Goal: Navigation & Orientation: Find specific page/section

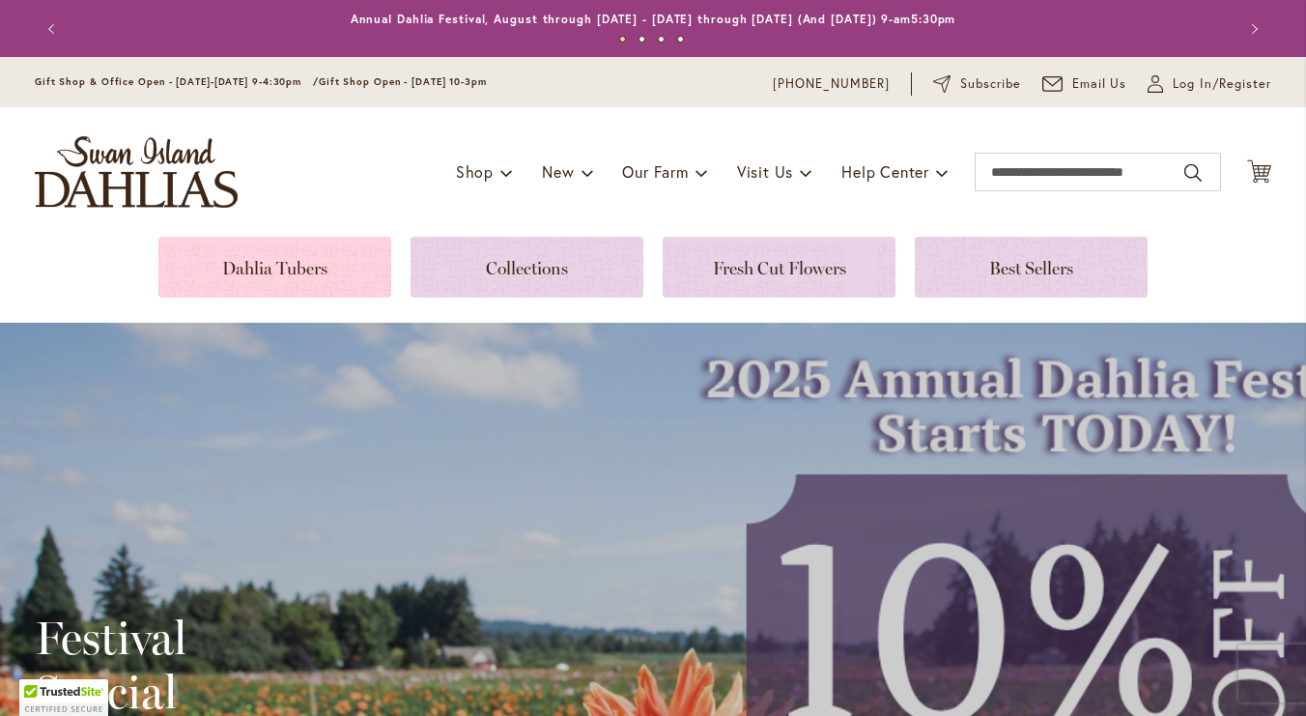
click at [316, 276] on link at bounding box center [274, 267] width 233 height 61
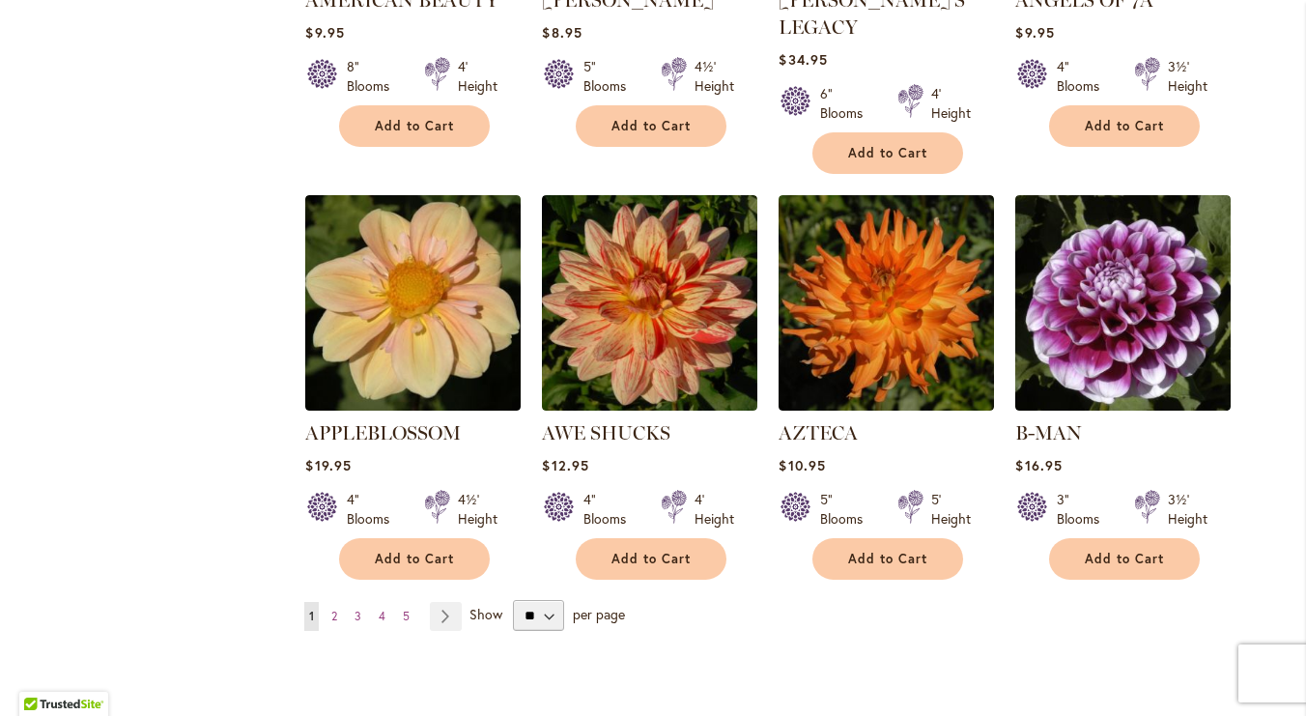
scroll to position [1532, 0]
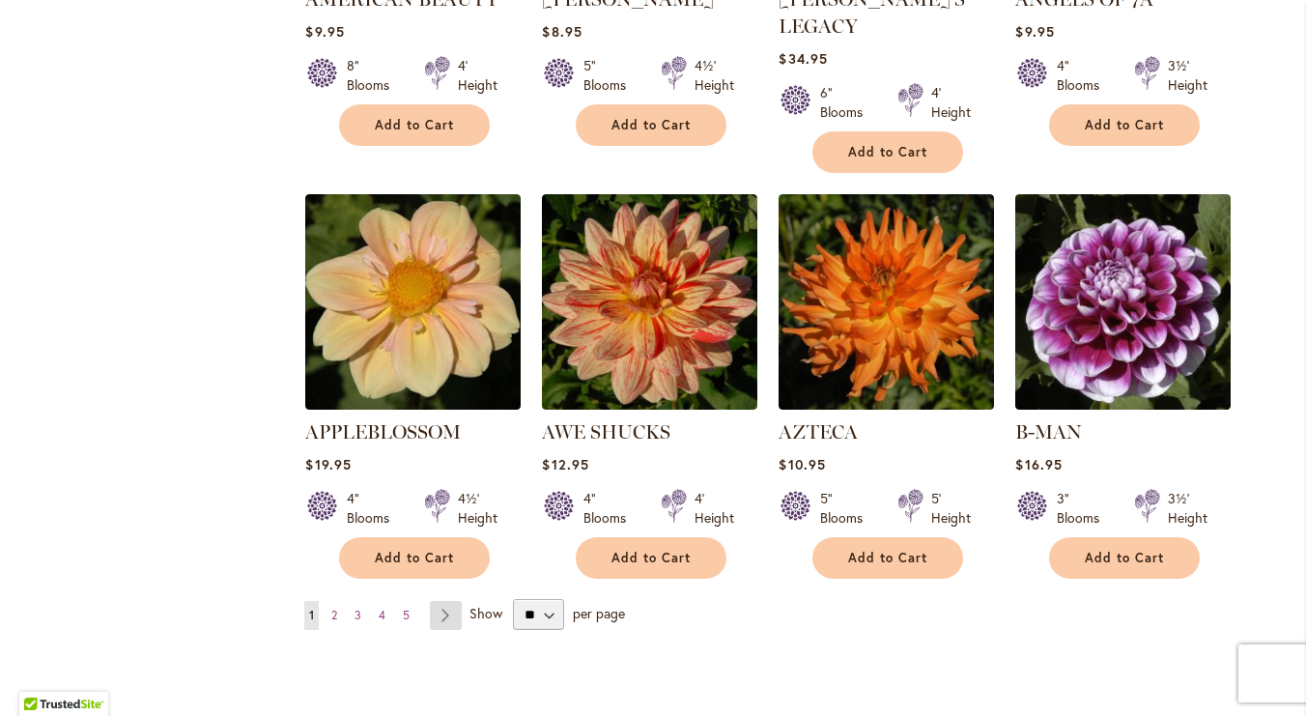
click at [444, 601] on link "Page Next" at bounding box center [446, 615] width 32 height 29
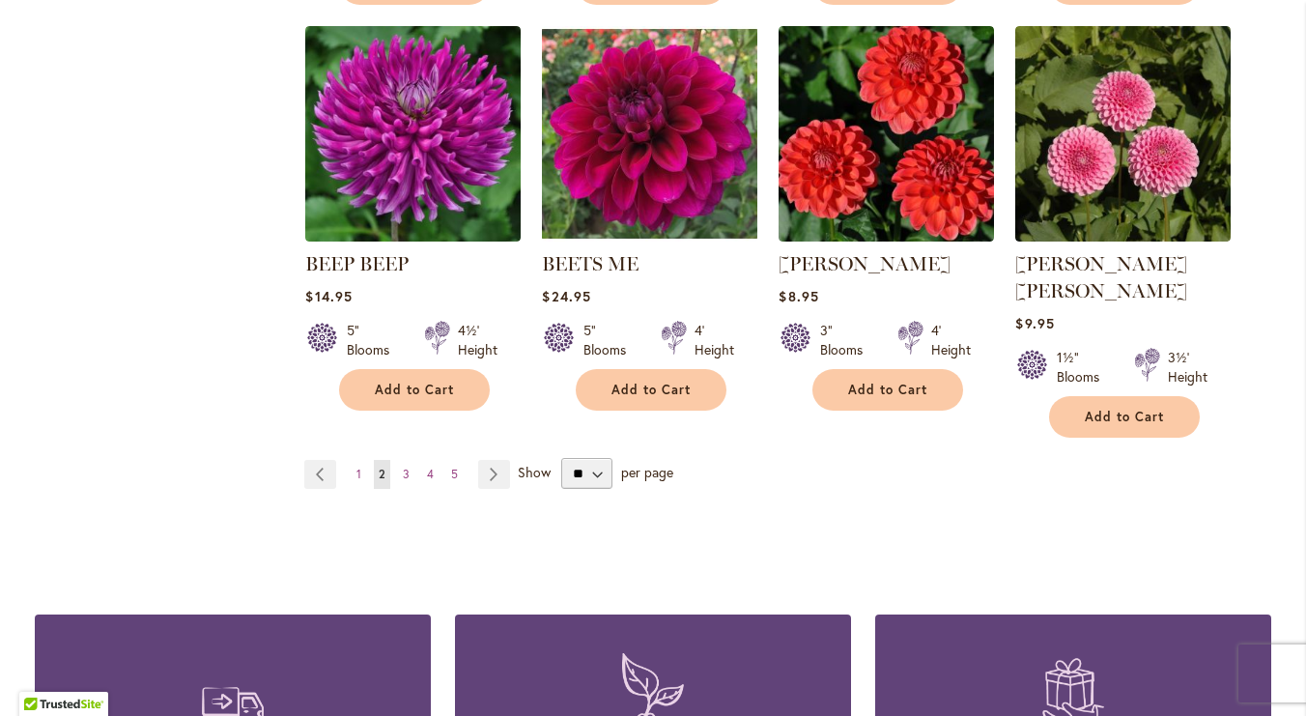
scroll to position [1675, 0]
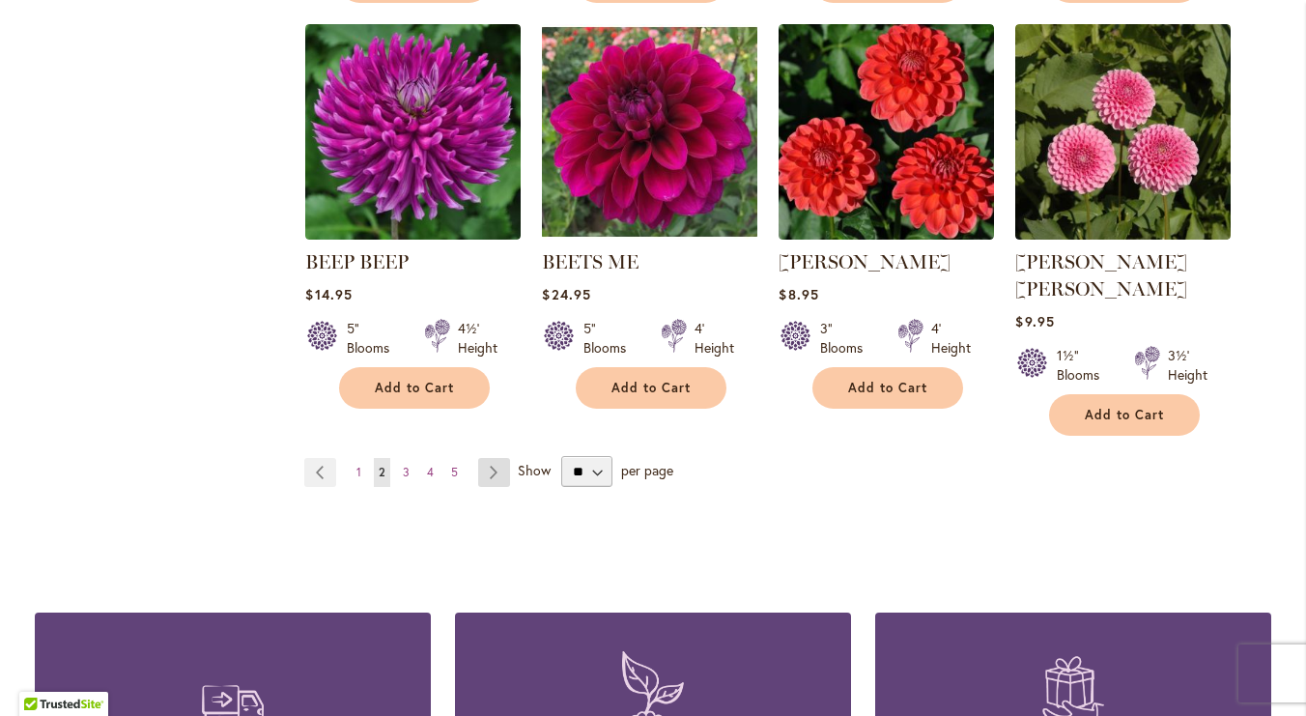
click at [493, 458] on link "Page Next" at bounding box center [494, 472] width 32 height 29
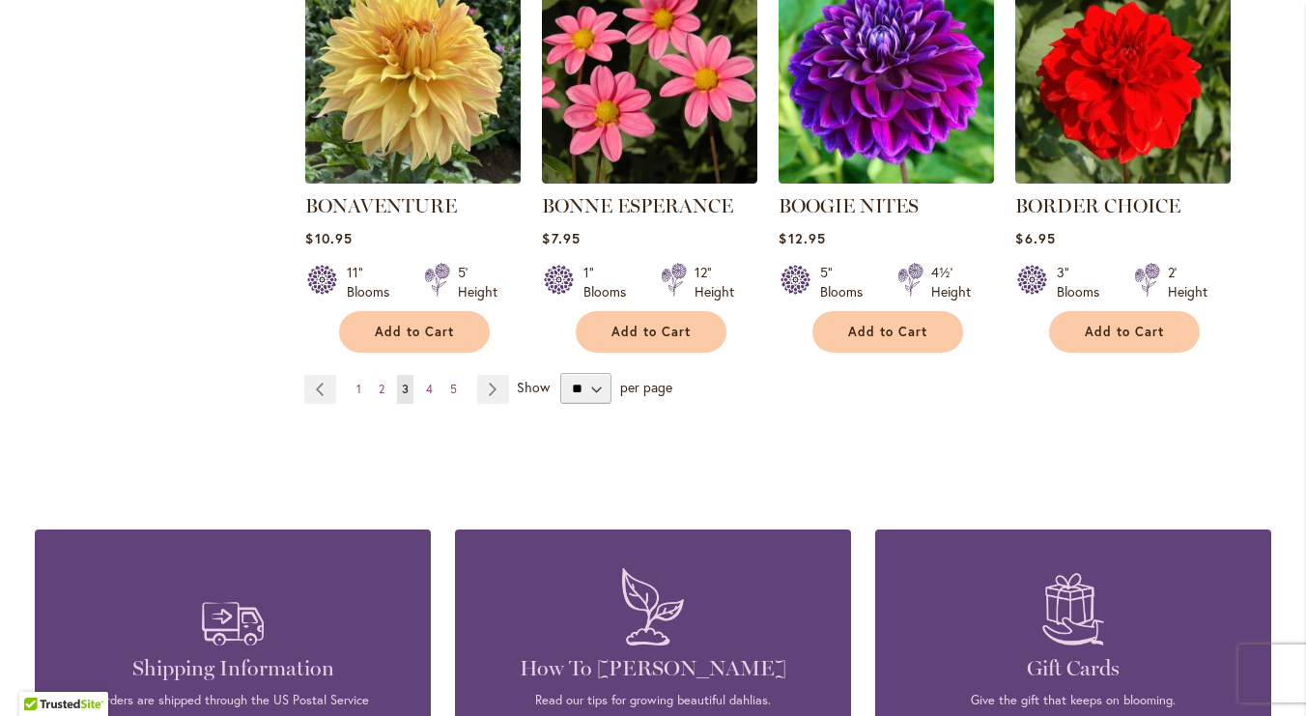
scroll to position [1733, 0]
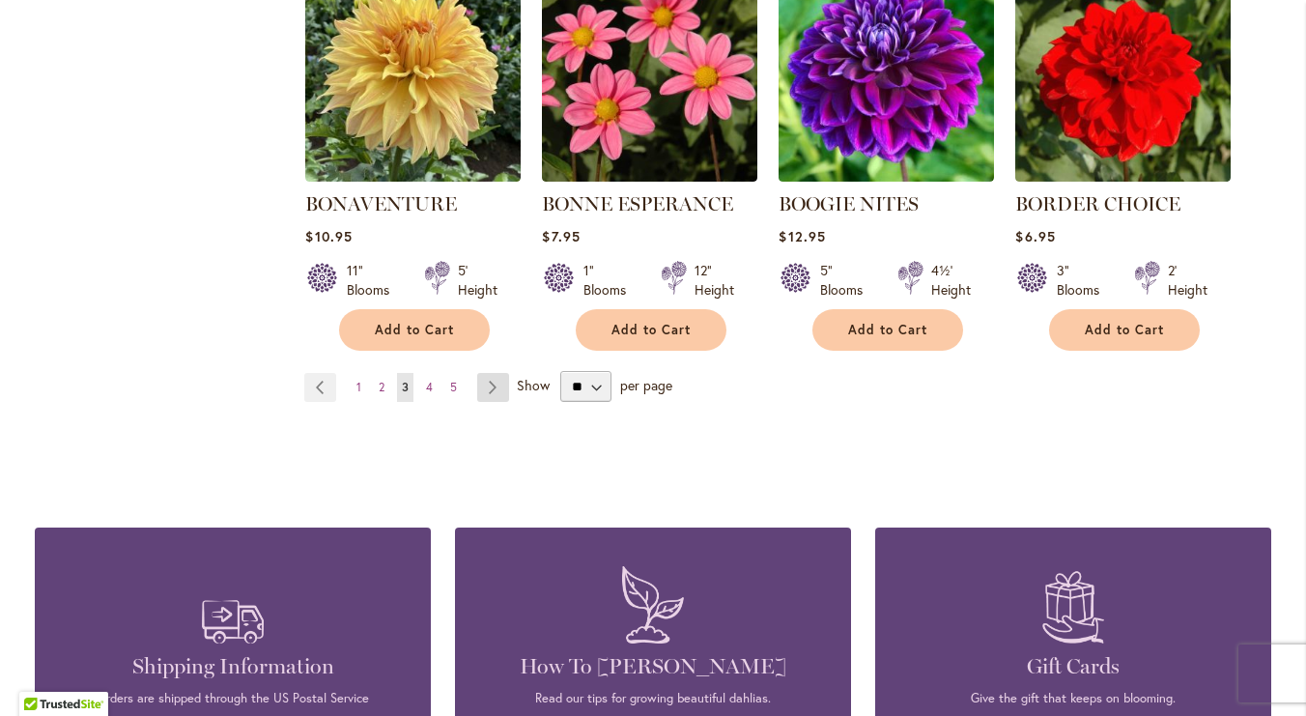
click at [488, 385] on link "Page Next" at bounding box center [493, 387] width 32 height 29
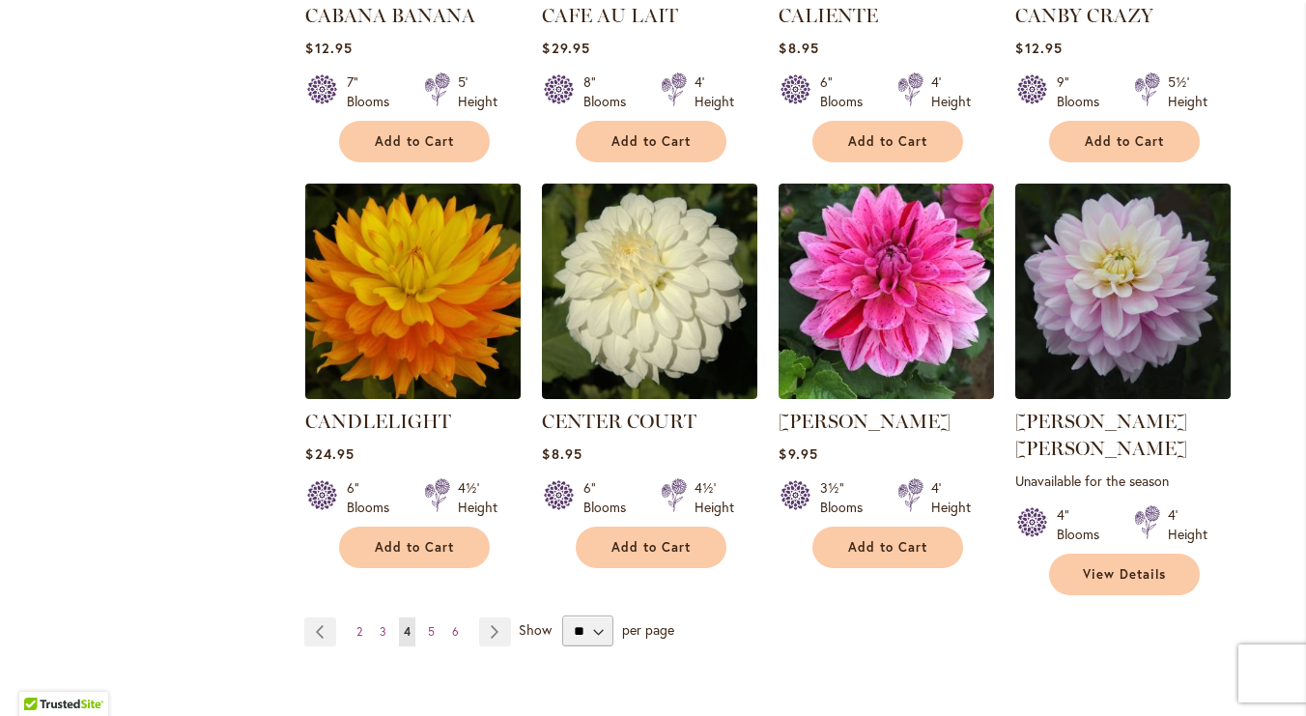
scroll to position [1749, 0]
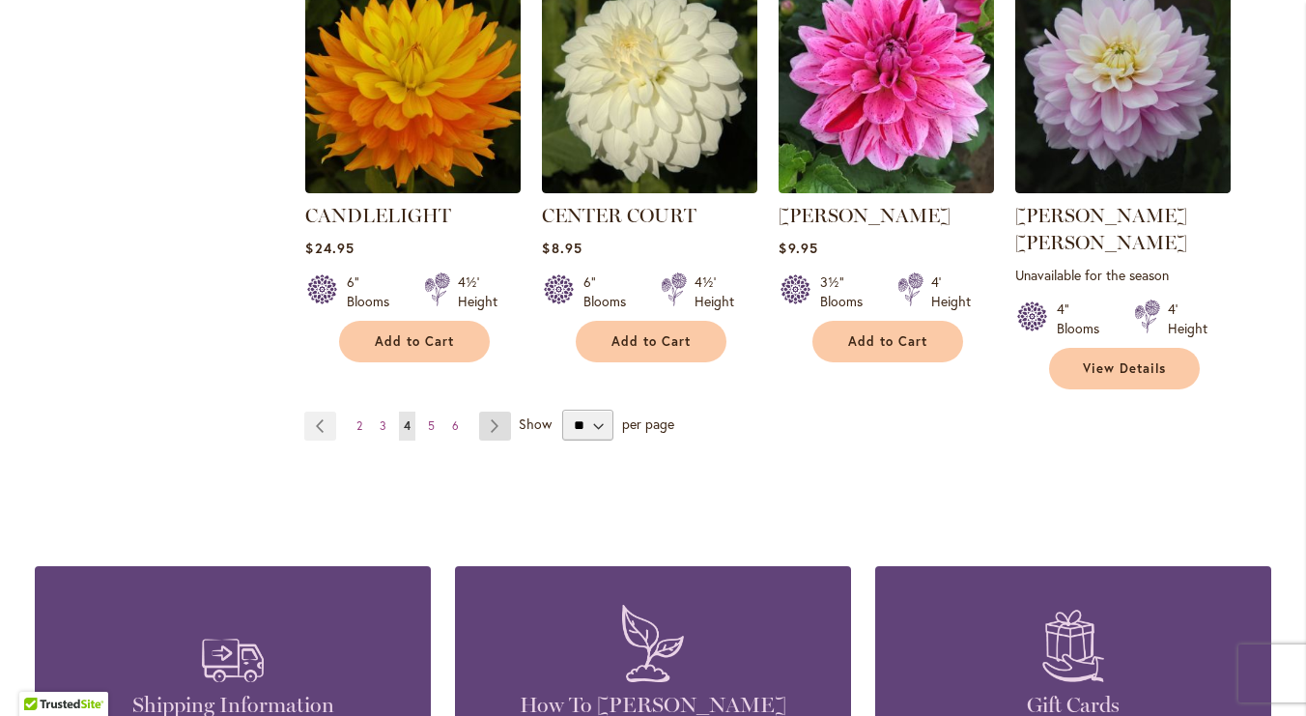
click at [497, 412] on link "Page Next" at bounding box center [495, 426] width 32 height 29
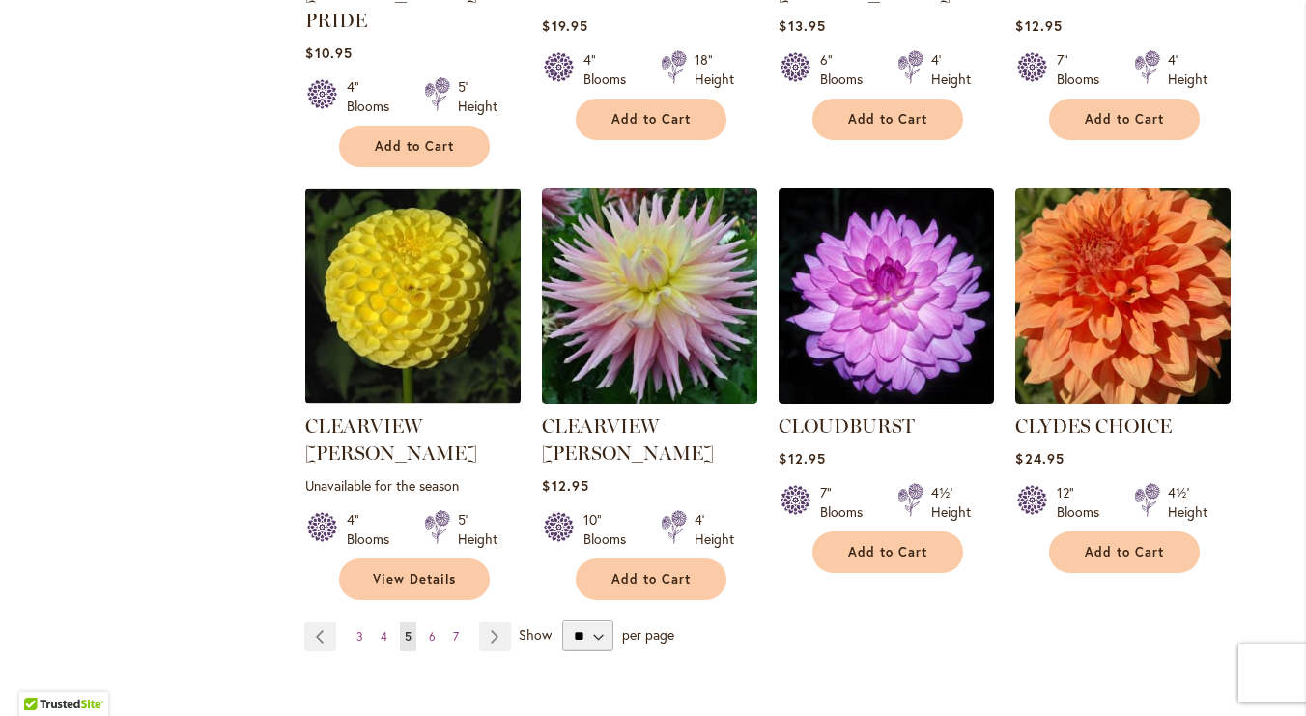
scroll to position [1576, 0]
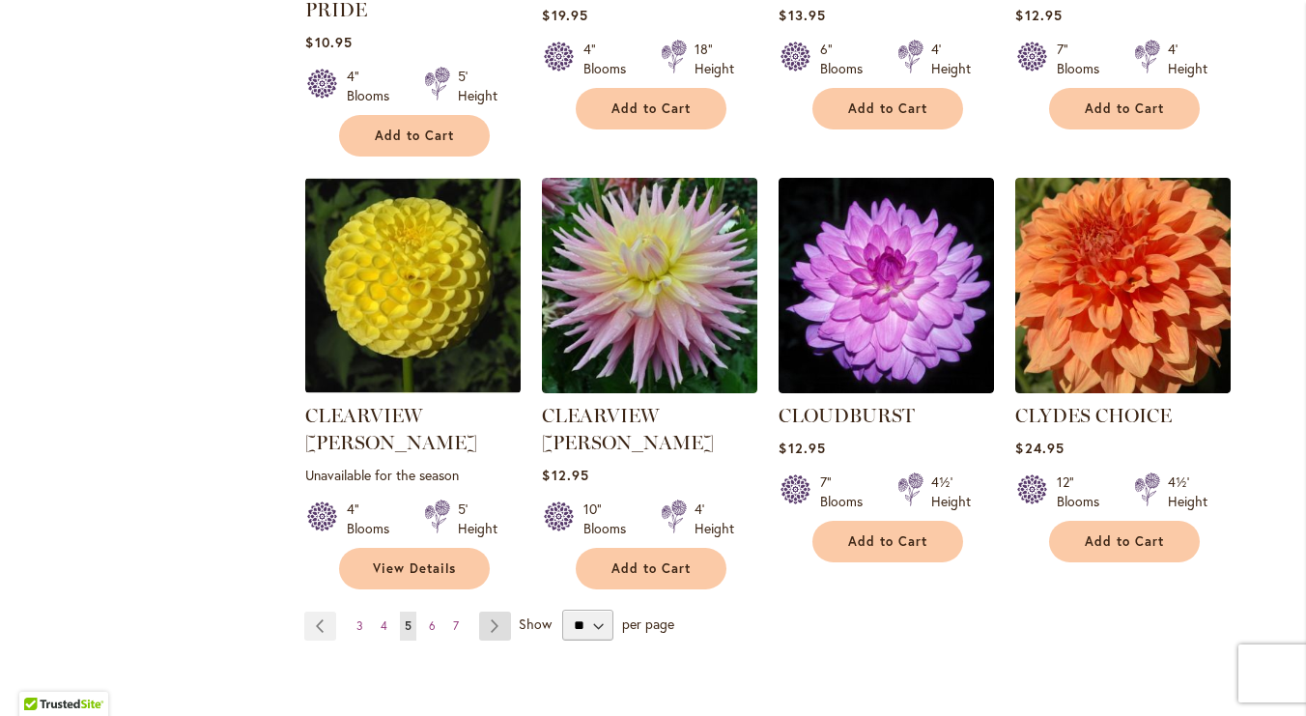
click at [501, 612] on link "Page Next" at bounding box center [495, 626] width 32 height 29
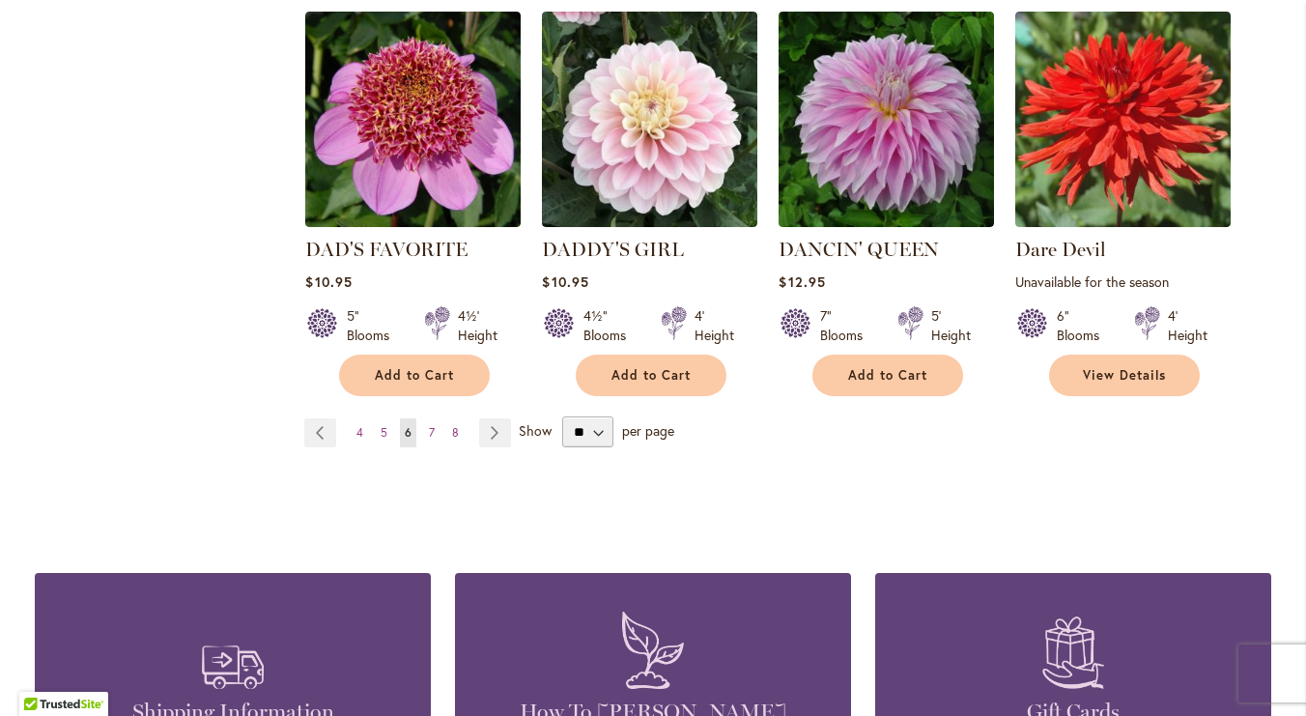
scroll to position [1764, 0]
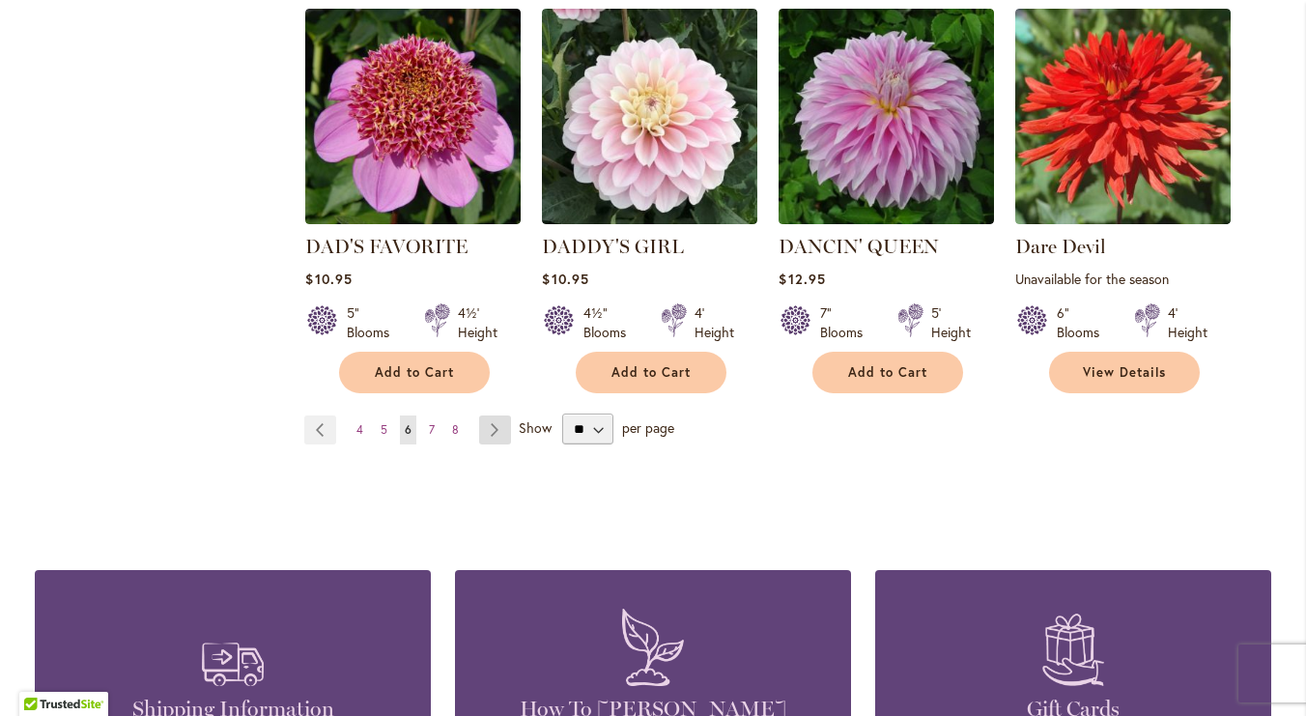
click at [497, 415] on link "Page Next" at bounding box center [495, 429] width 32 height 29
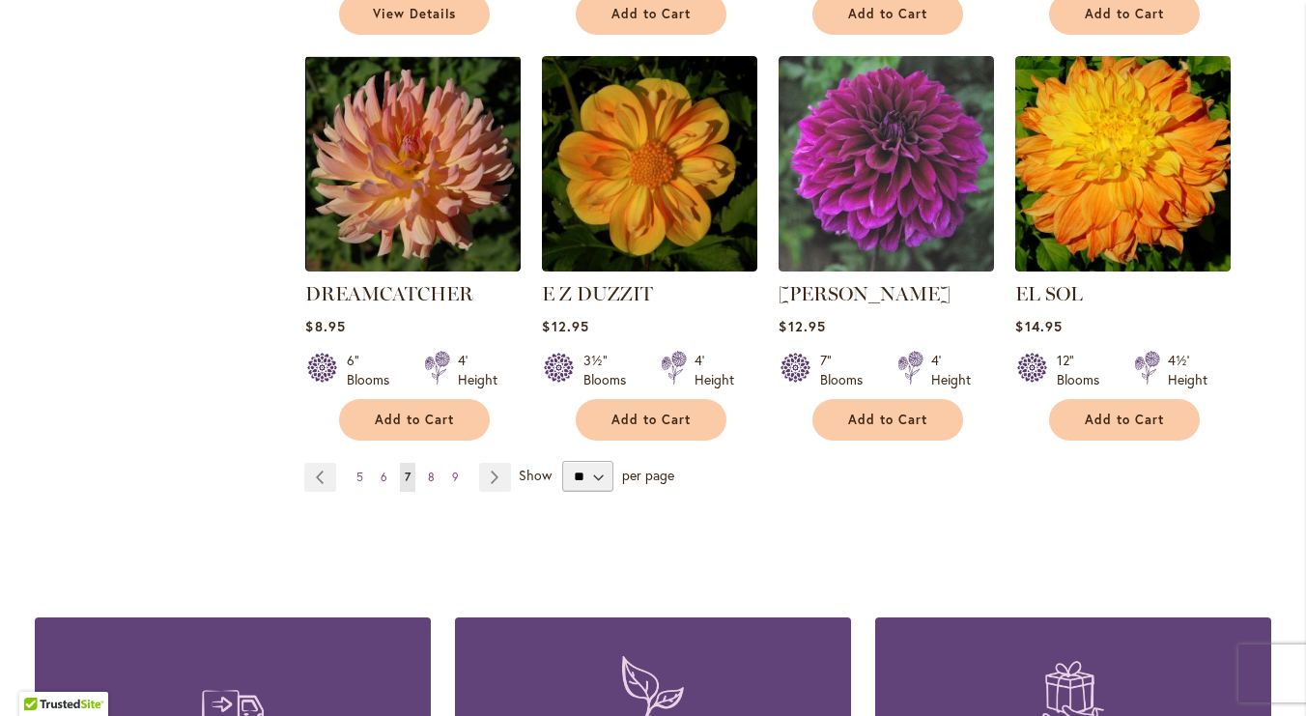
scroll to position [1701, 0]
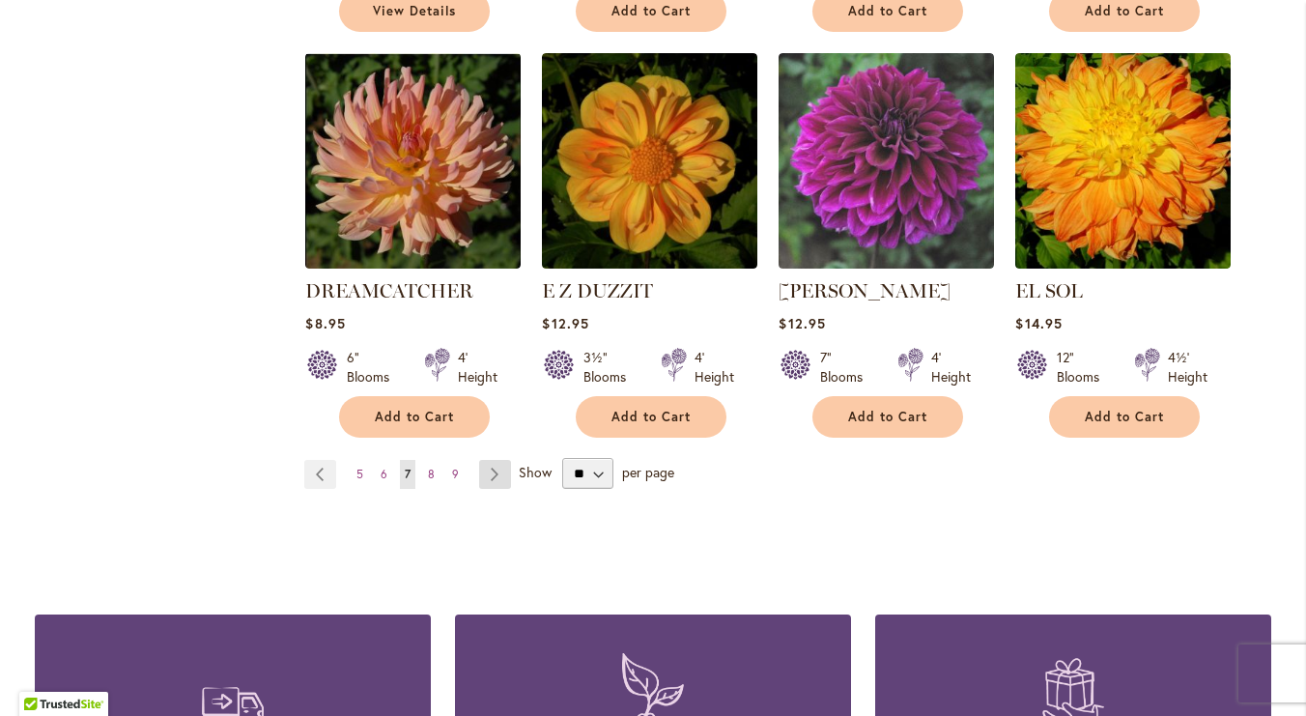
click at [493, 460] on link "Page Next" at bounding box center [495, 474] width 32 height 29
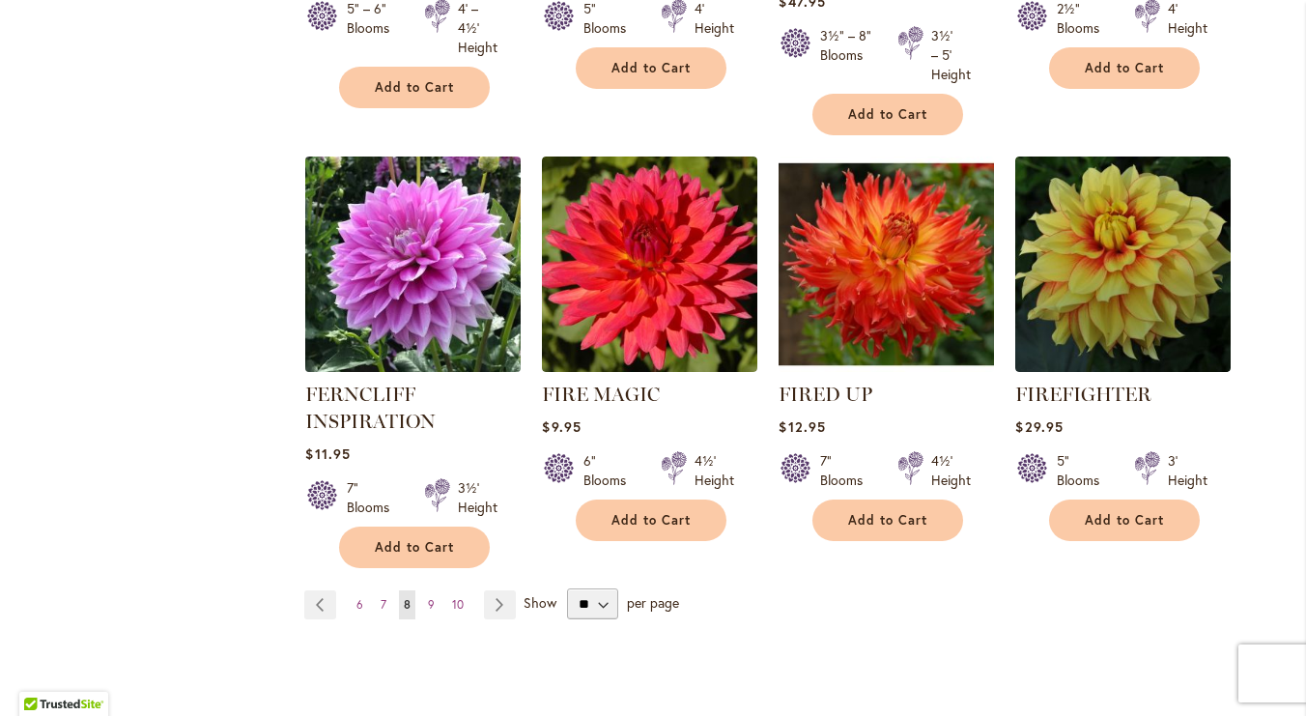
scroll to position [1591, 0]
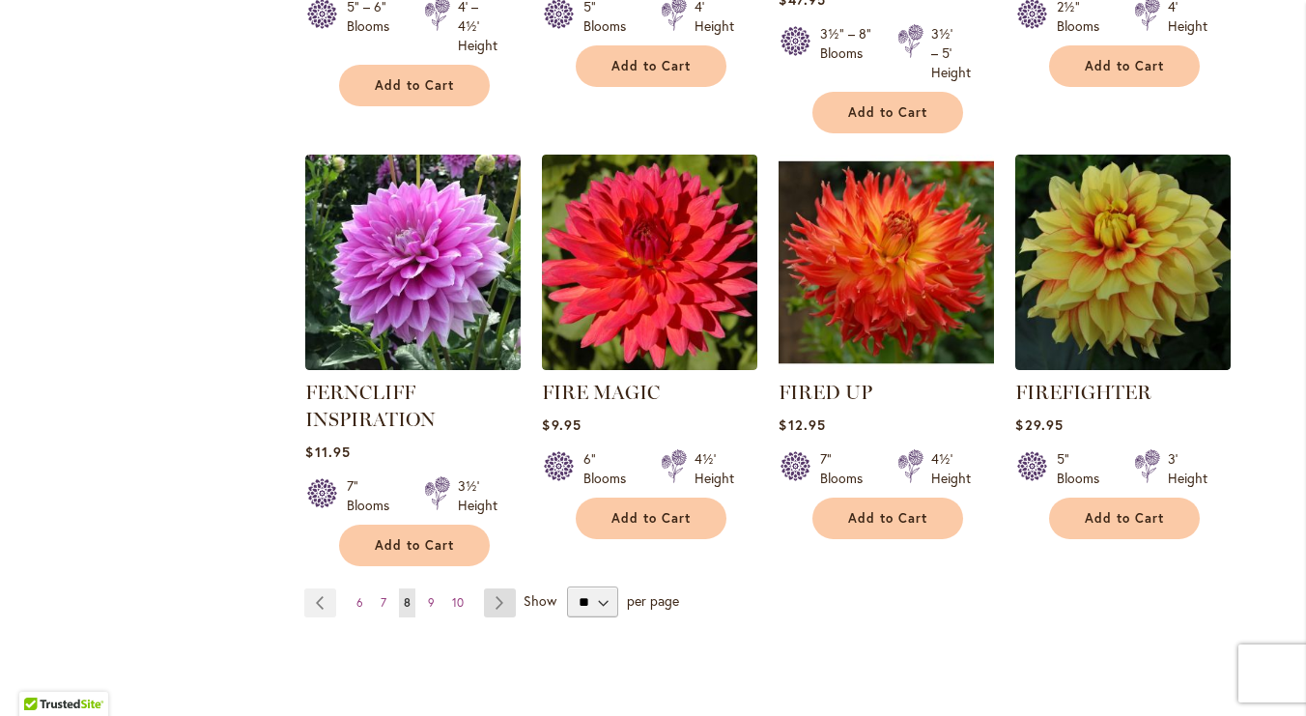
click at [502, 597] on link "Page Next" at bounding box center [500, 602] width 32 height 29
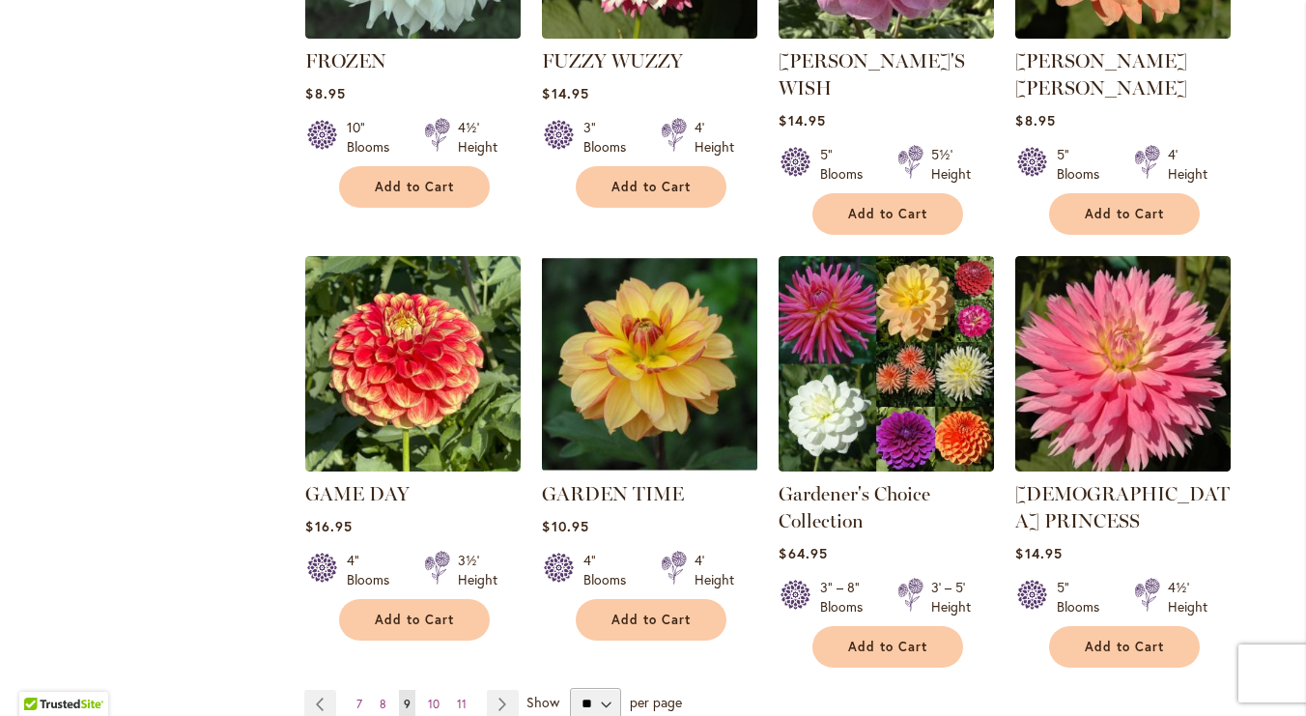
scroll to position [1532, 0]
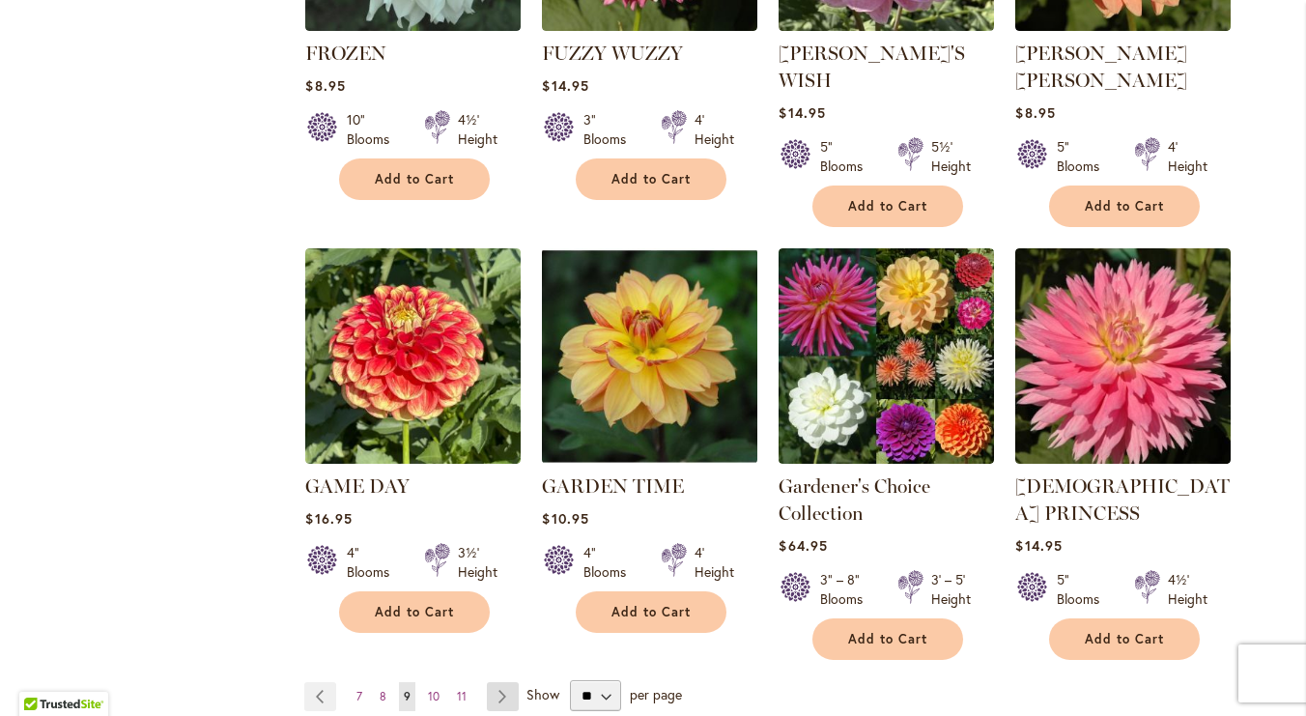
click at [504, 682] on link "Page Next" at bounding box center [503, 696] width 32 height 29
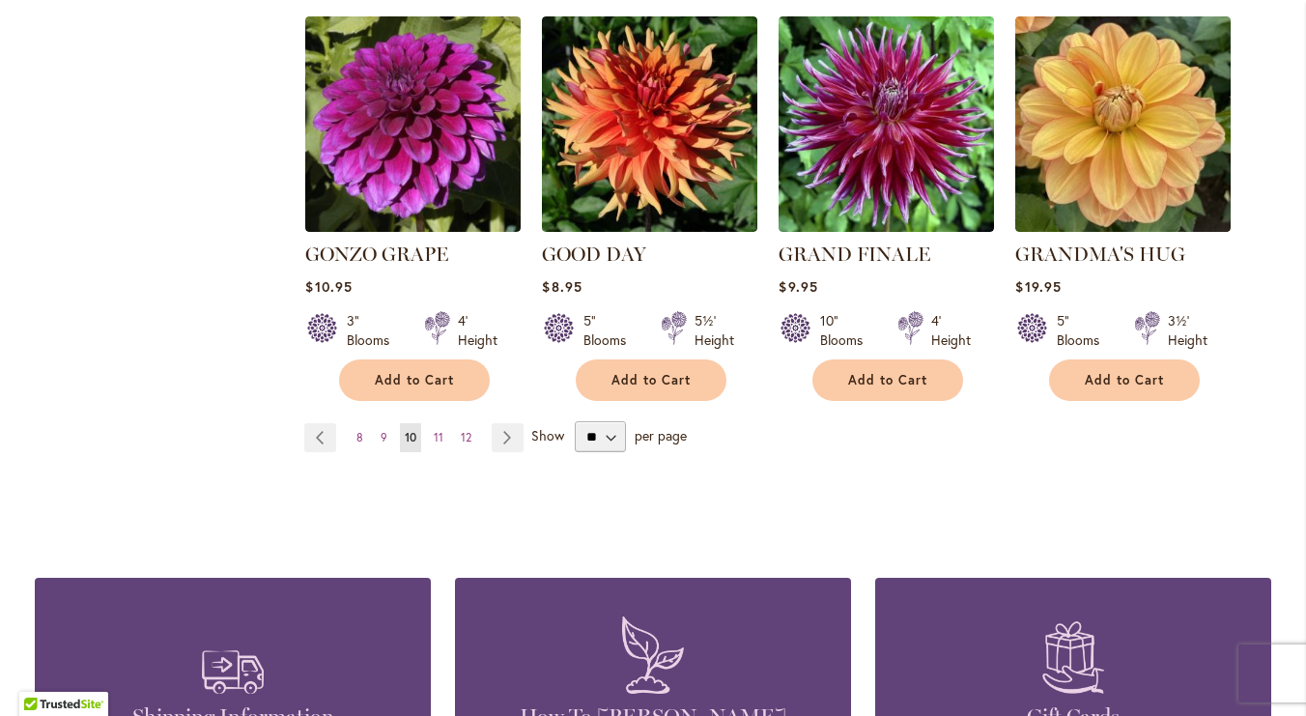
scroll to position [1698, 0]
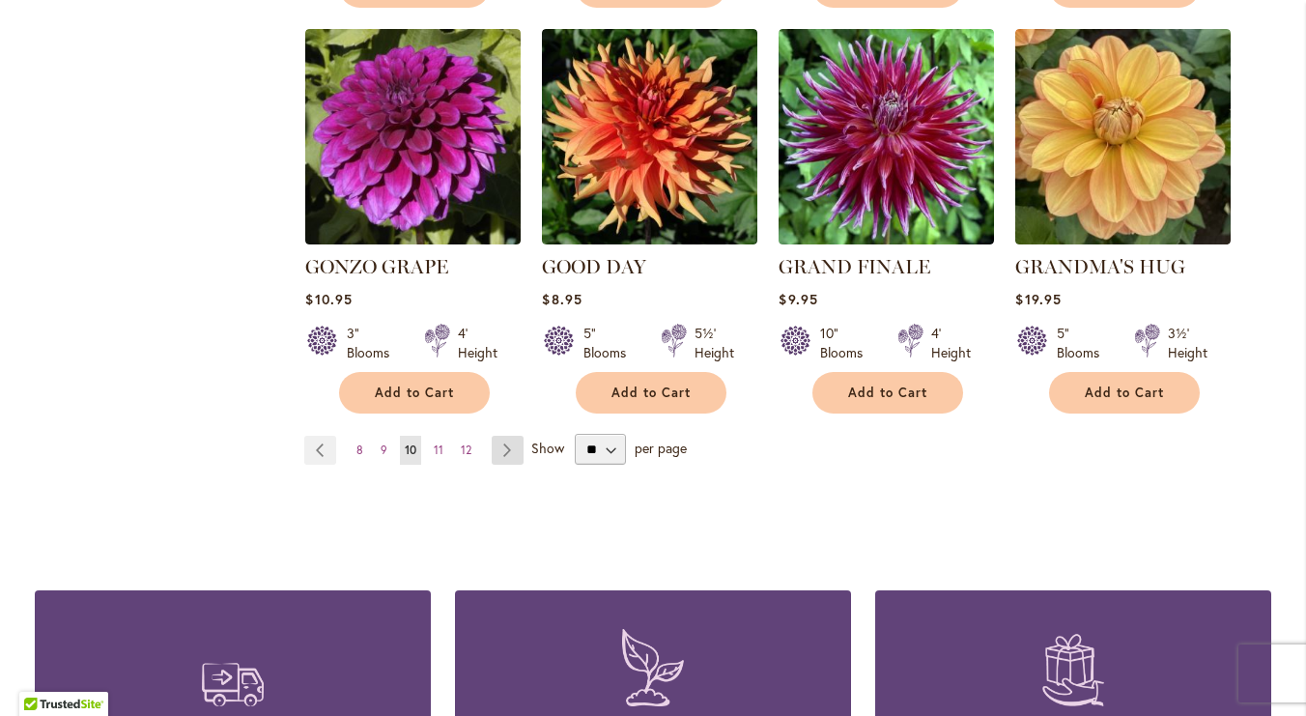
click at [501, 436] on link "Page Next" at bounding box center [508, 450] width 32 height 29
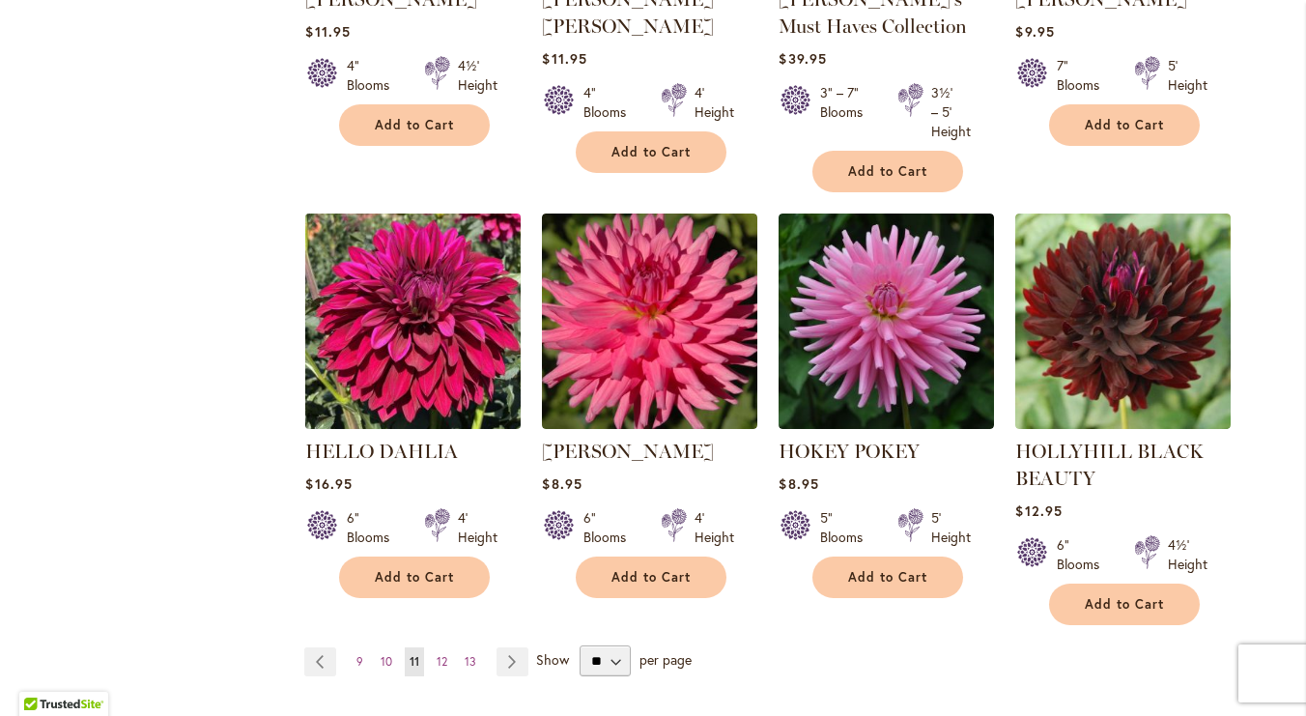
scroll to position [1556, 0]
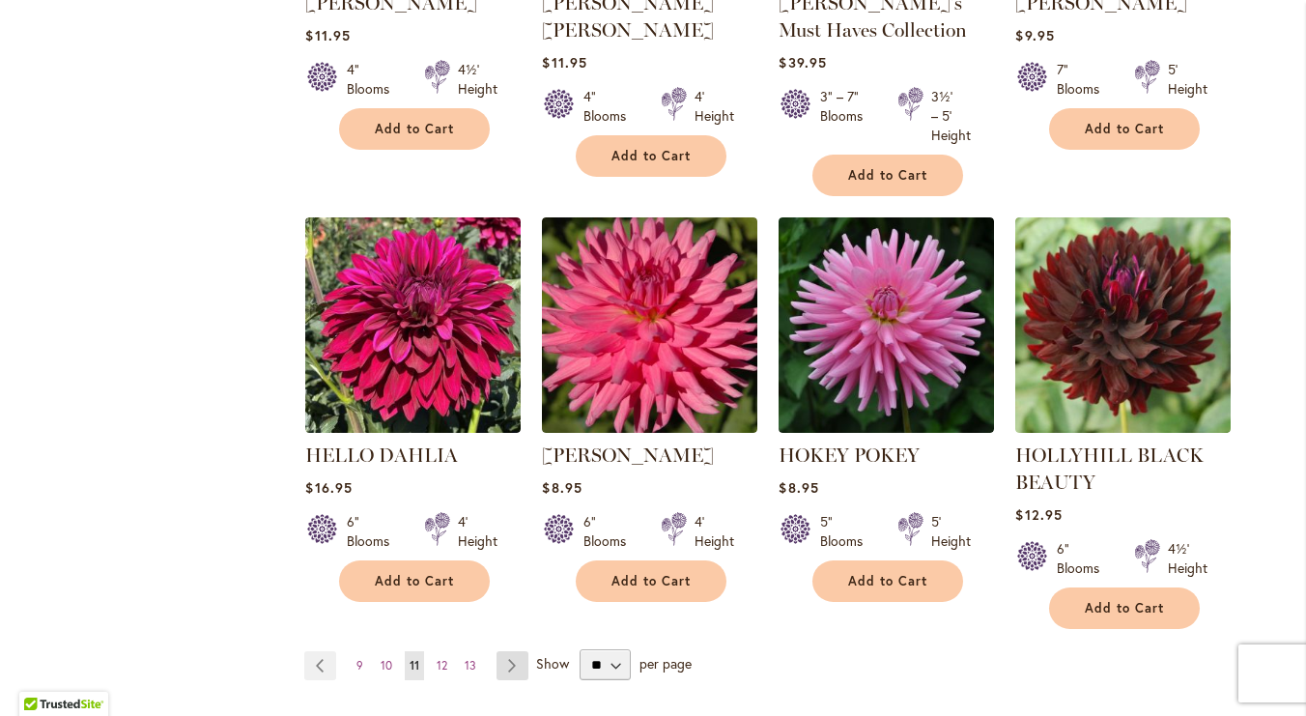
click at [515, 657] on link "Page Next" at bounding box center [513, 665] width 32 height 29
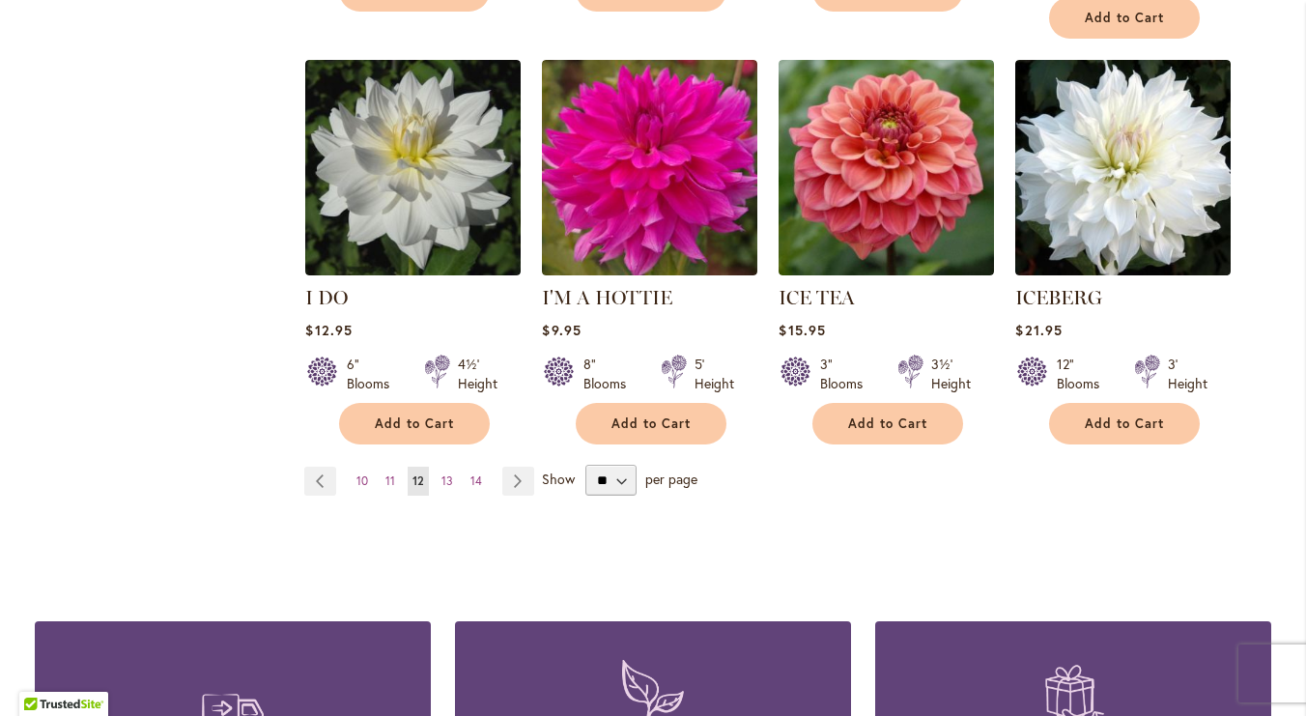
scroll to position [1670, 0]
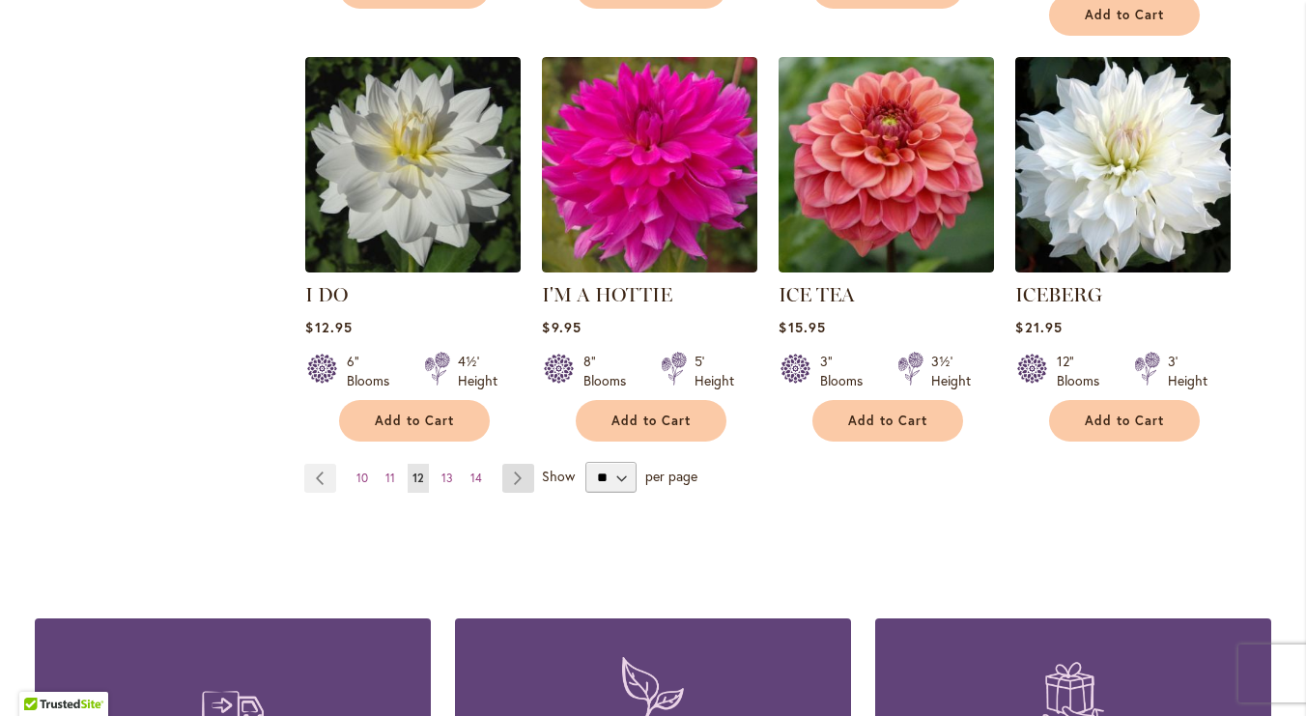
click at [523, 464] on link "Page Next" at bounding box center [518, 478] width 32 height 29
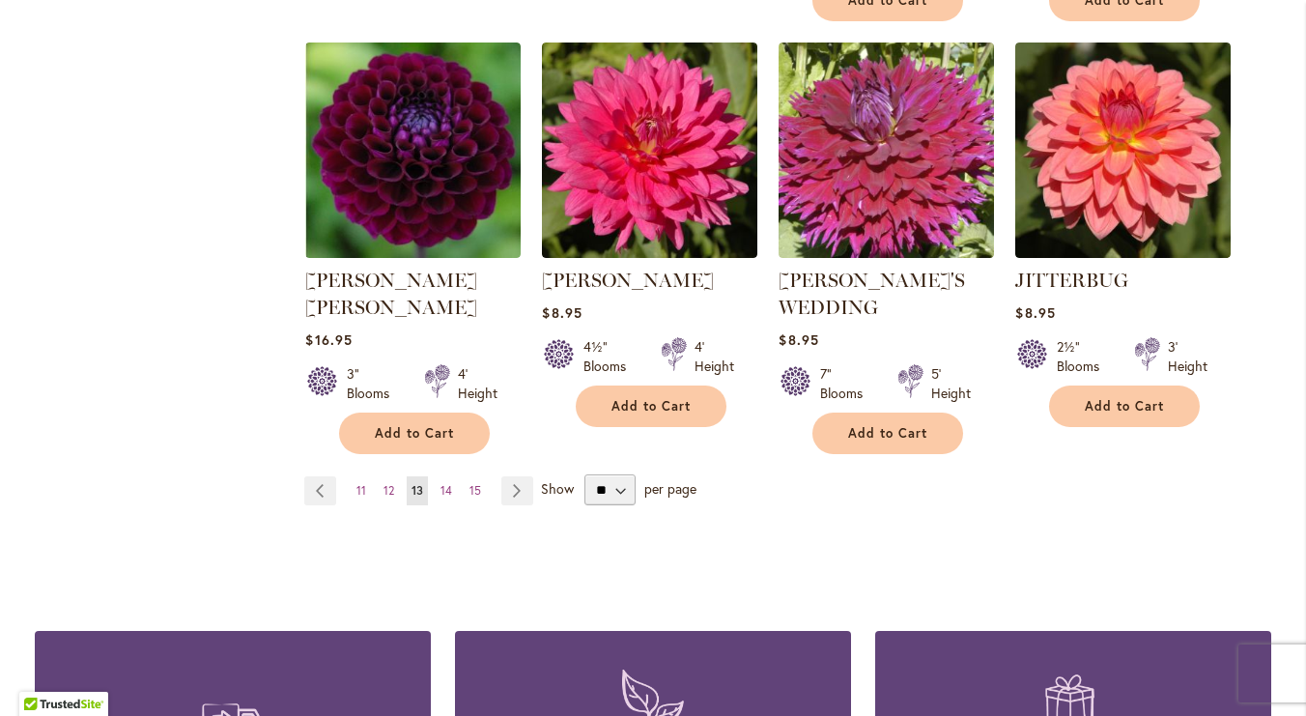
scroll to position [1745, 0]
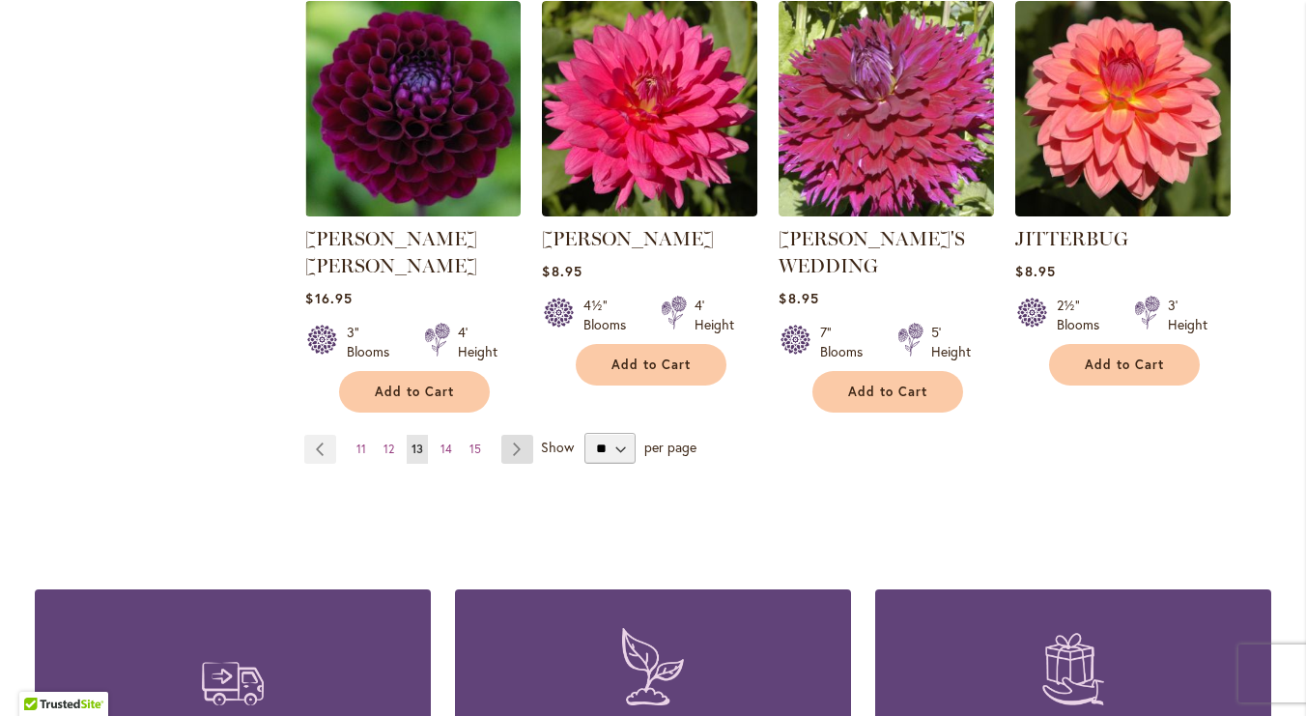
click at [518, 435] on link "Page Next" at bounding box center [517, 449] width 32 height 29
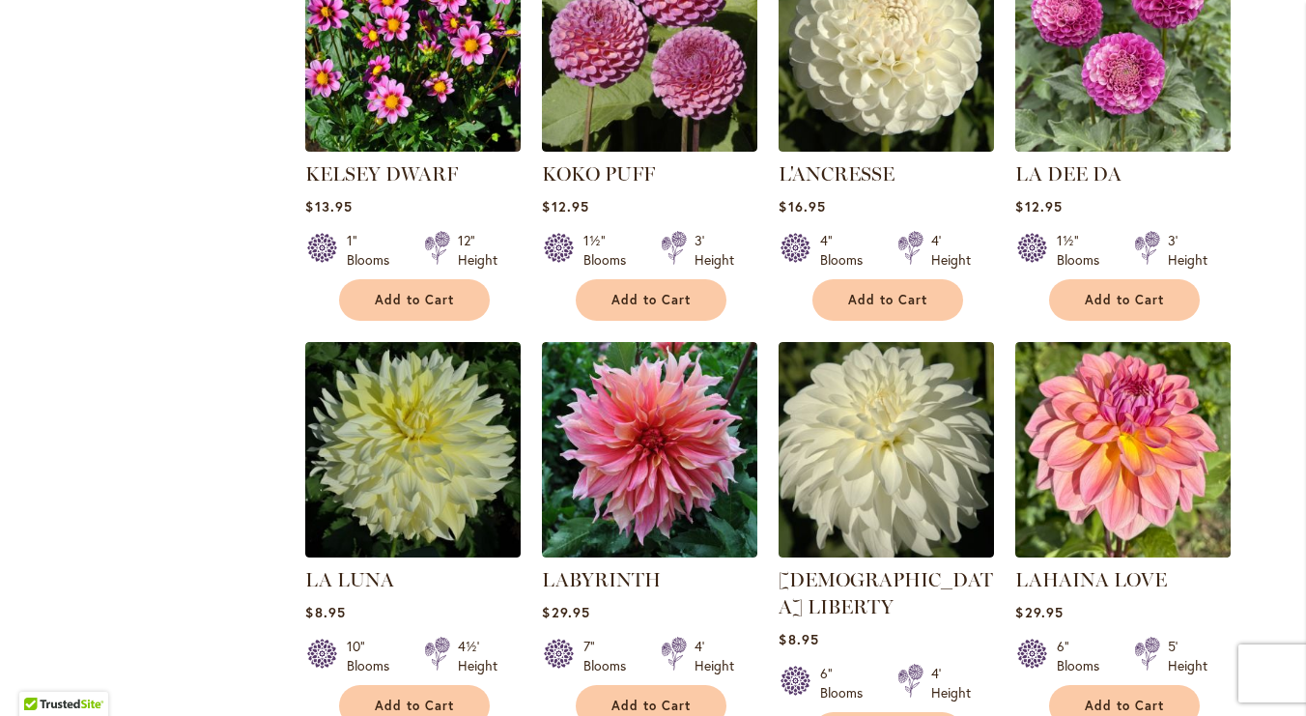
scroll to position [1362, 0]
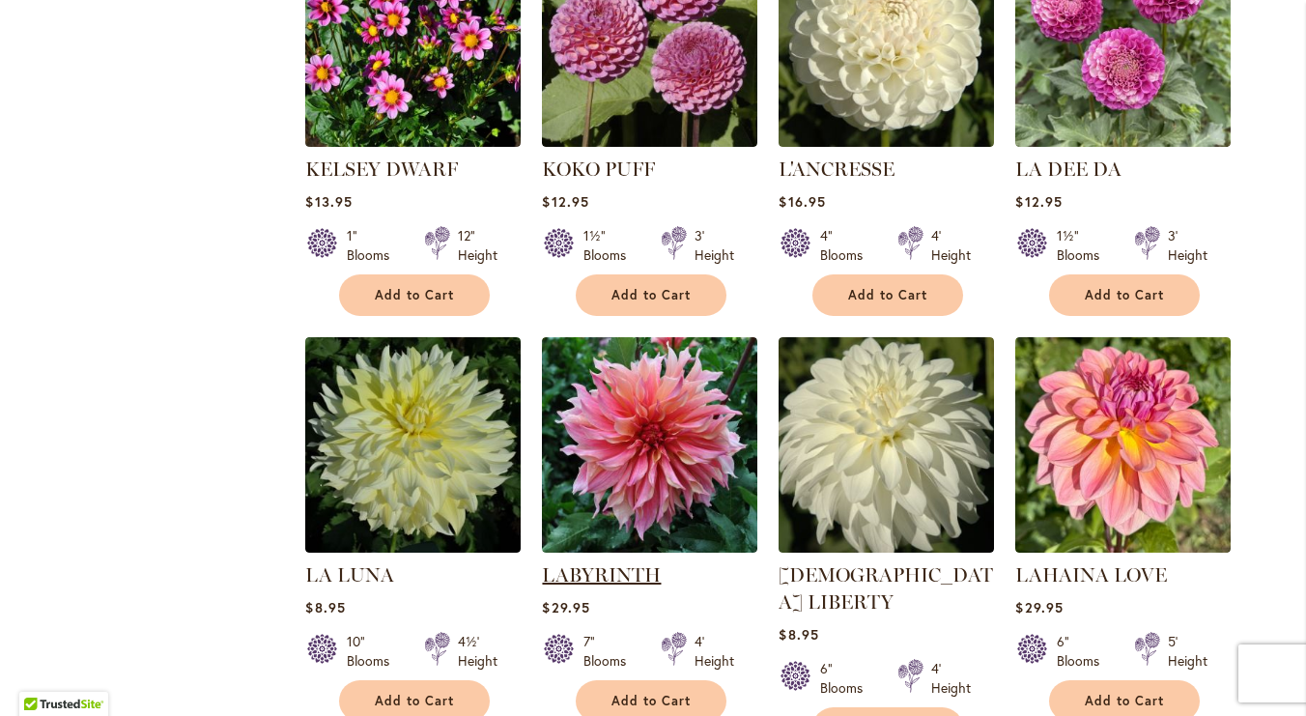
click at [611, 567] on link "LABYRINTH" at bounding box center [601, 574] width 119 height 23
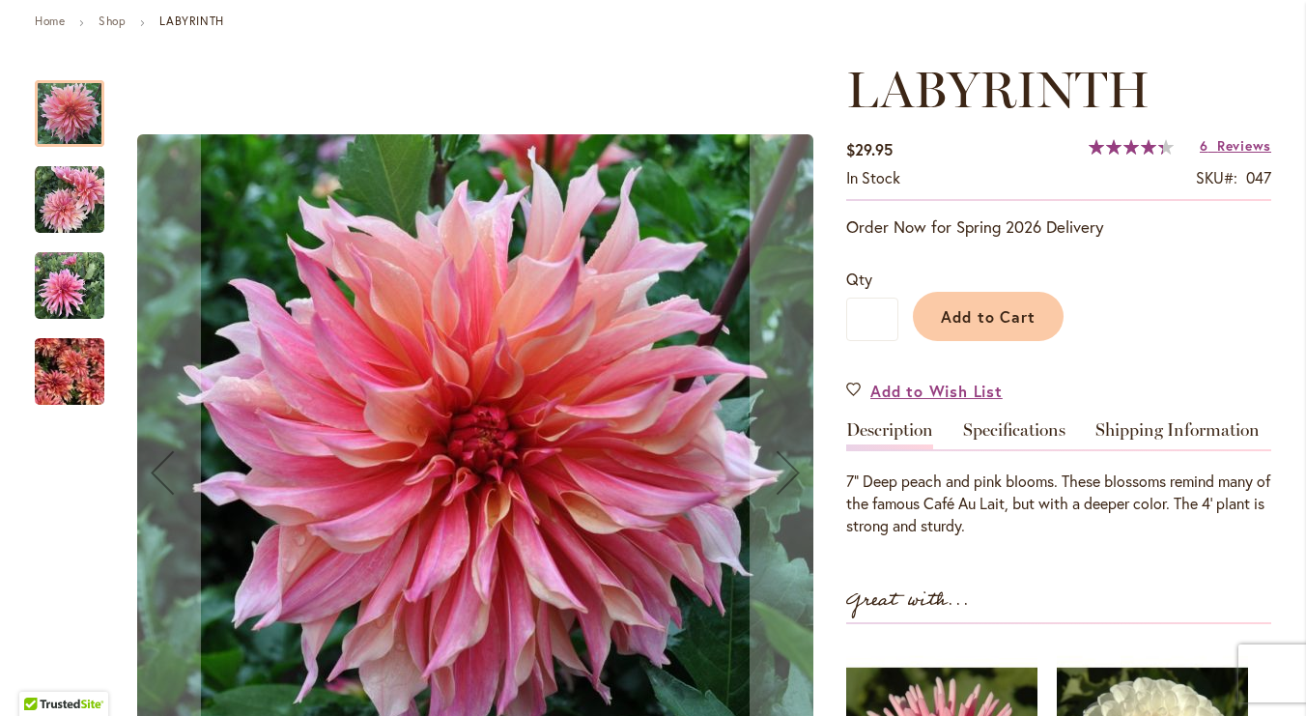
scroll to position [233, 0]
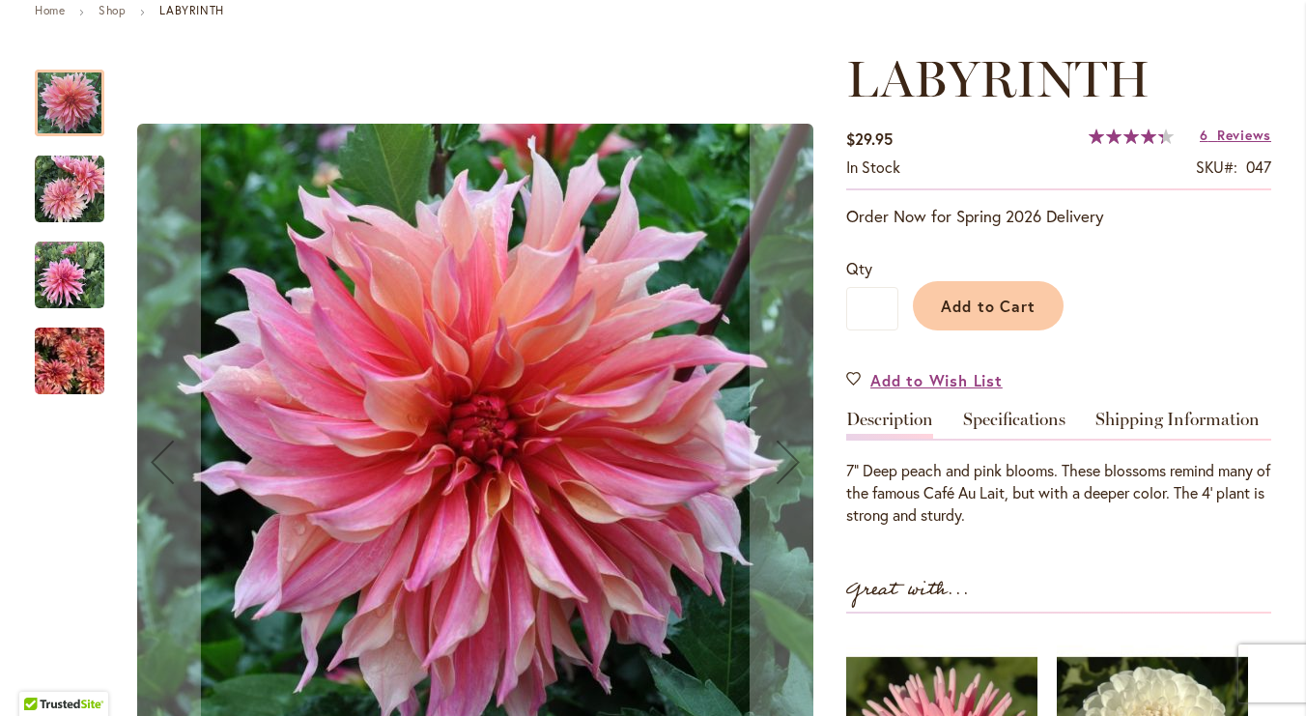
click at [57, 361] on img "Labyrinth" at bounding box center [70, 361] width 70 height 93
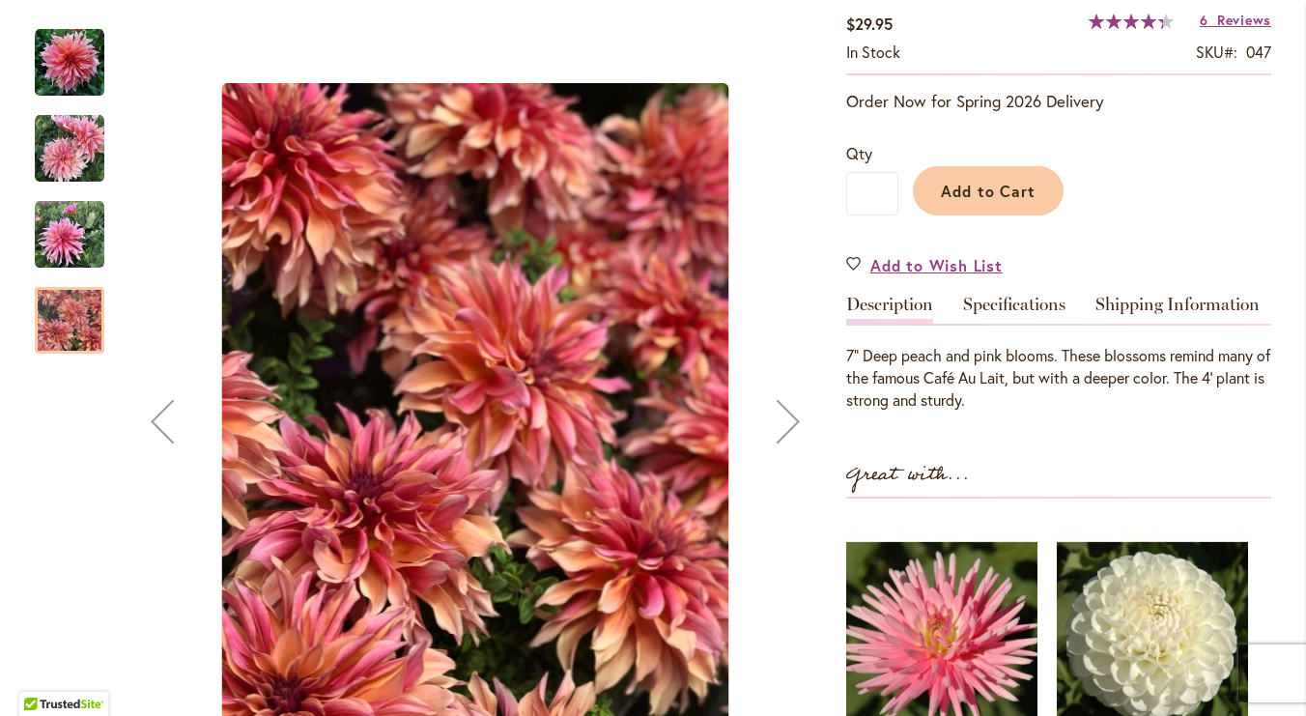
scroll to position [345, 0]
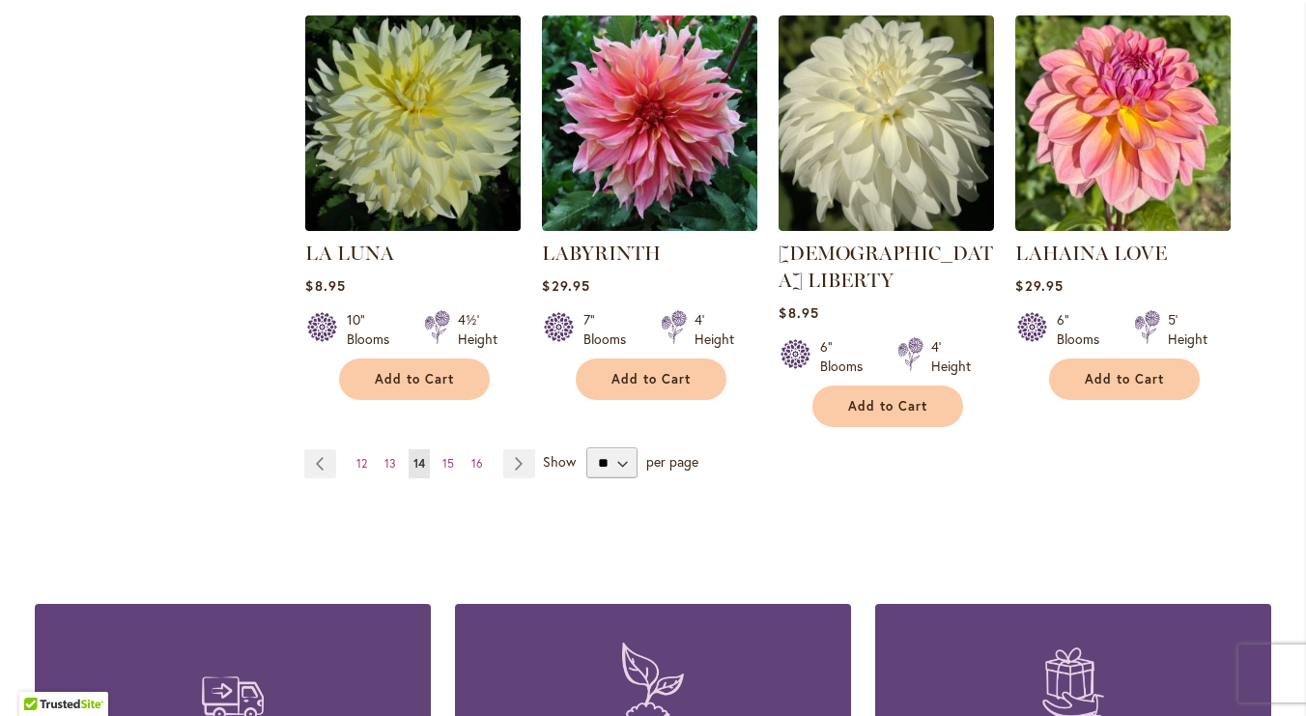
scroll to position [1719, 0]
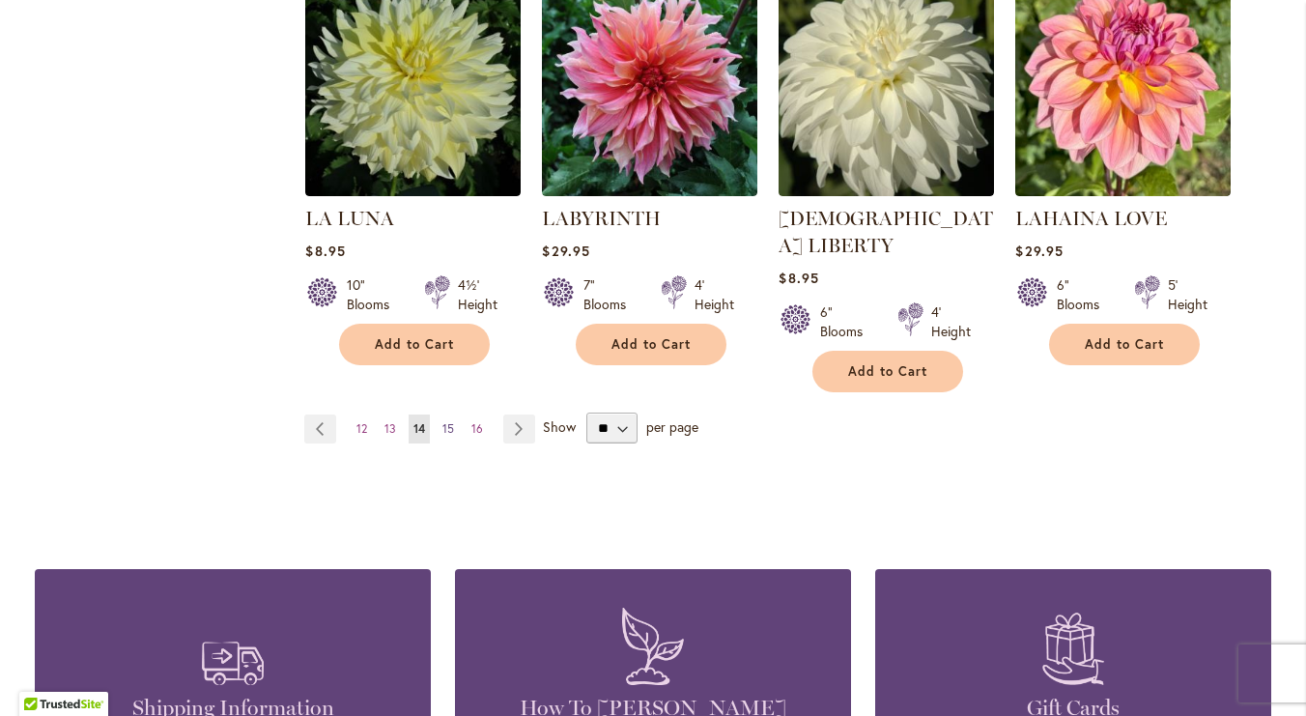
click at [447, 421] on span "15" at bounding box center [449, 428] width 12 height 14
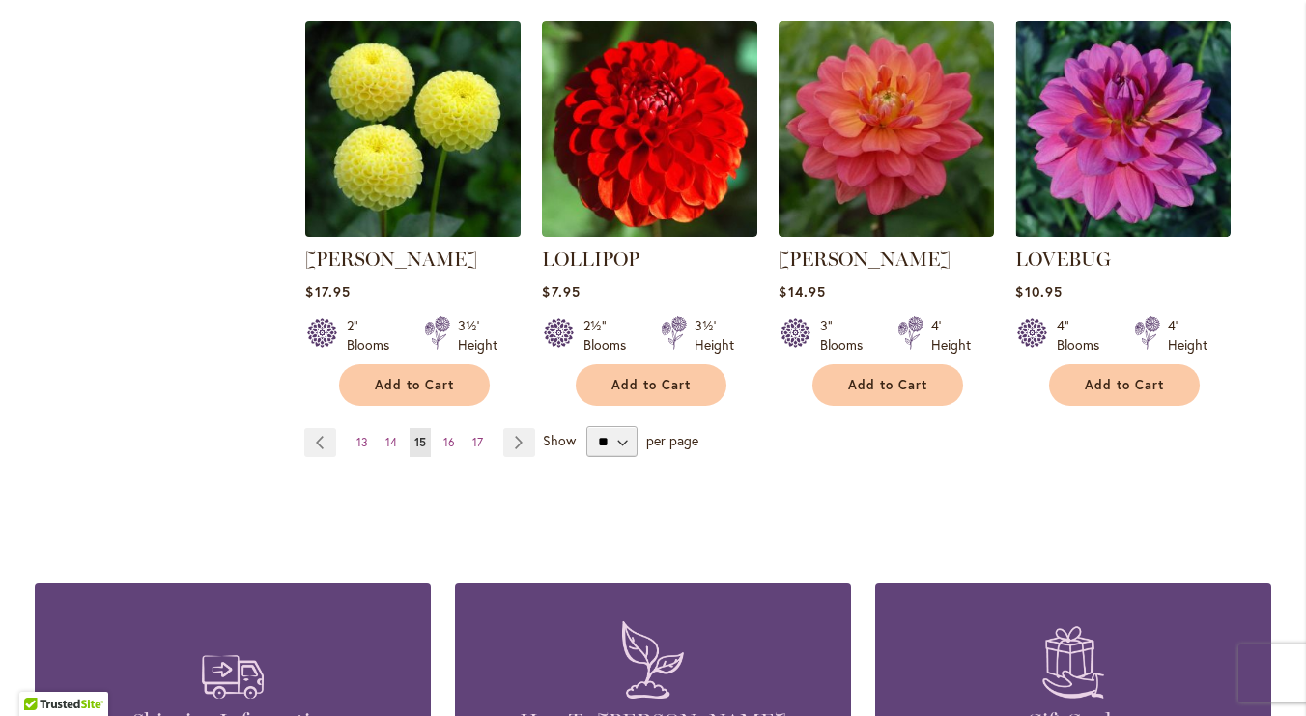
scroll to position [1750, 0]
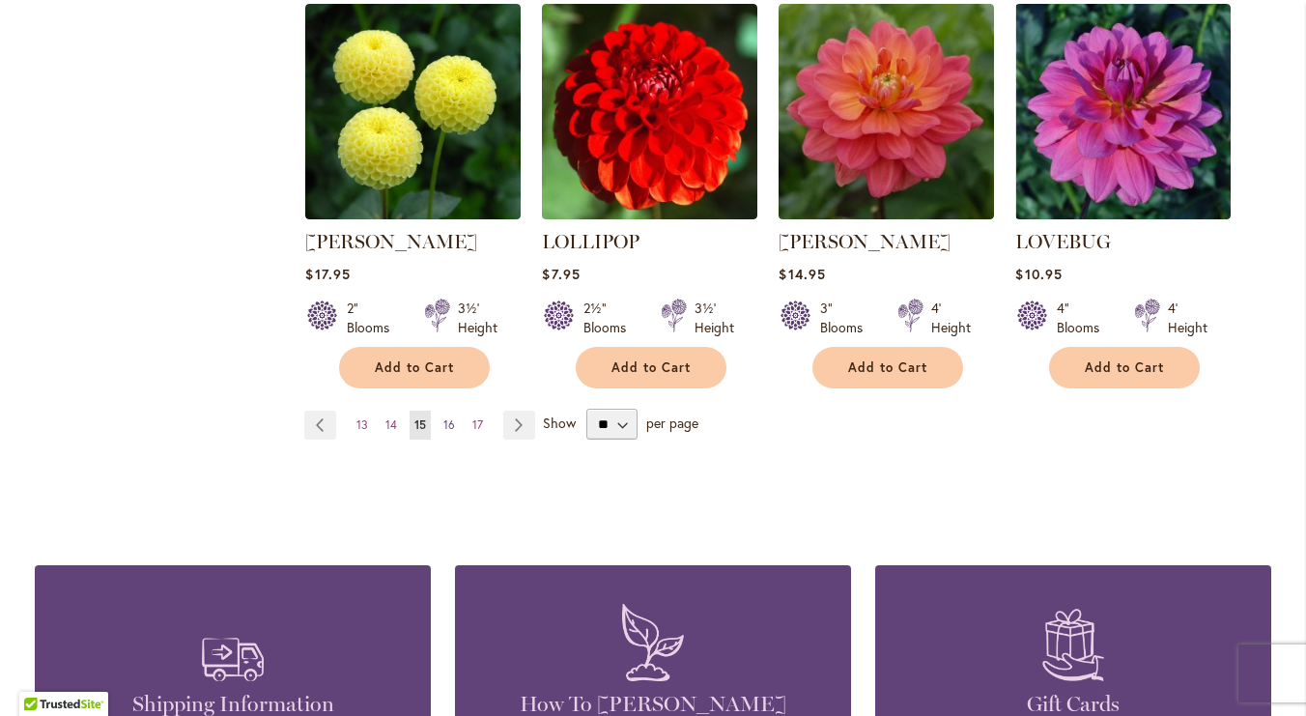
click at [453, 417] on span "16" at bounding box center [450, 424] width 12 height 14
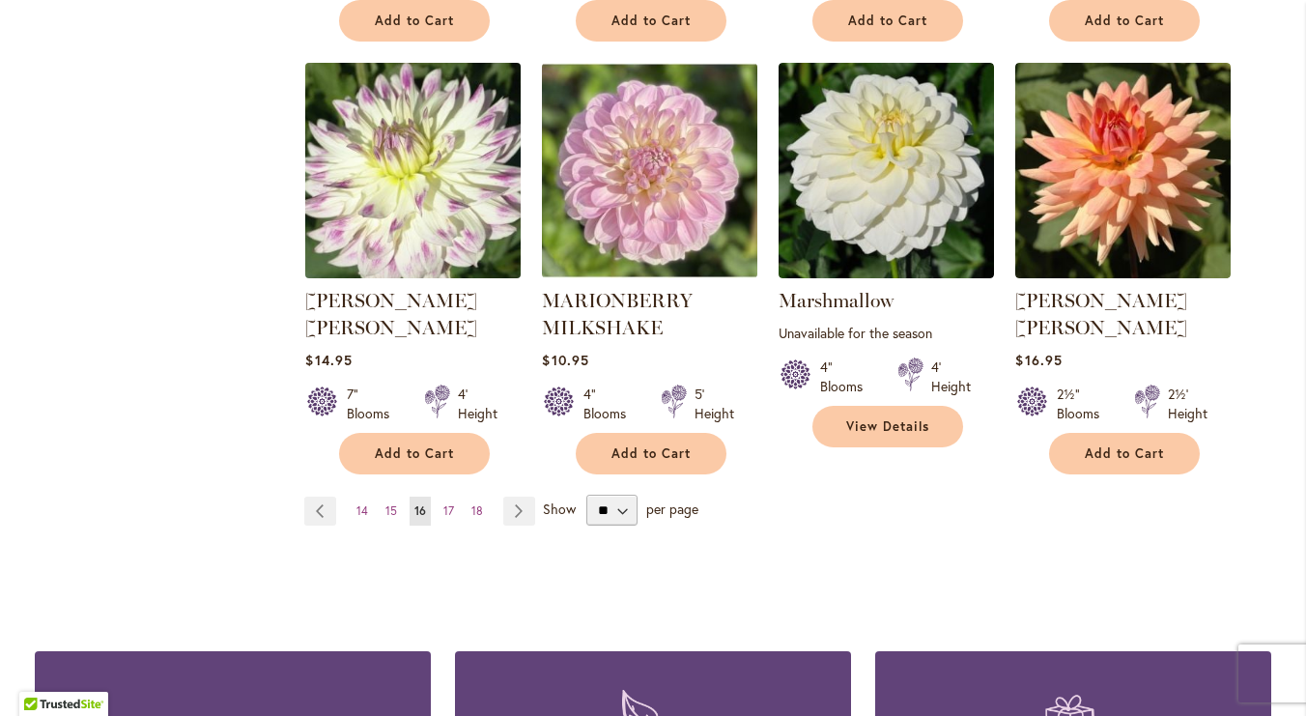
scroll to position [1684, 0]
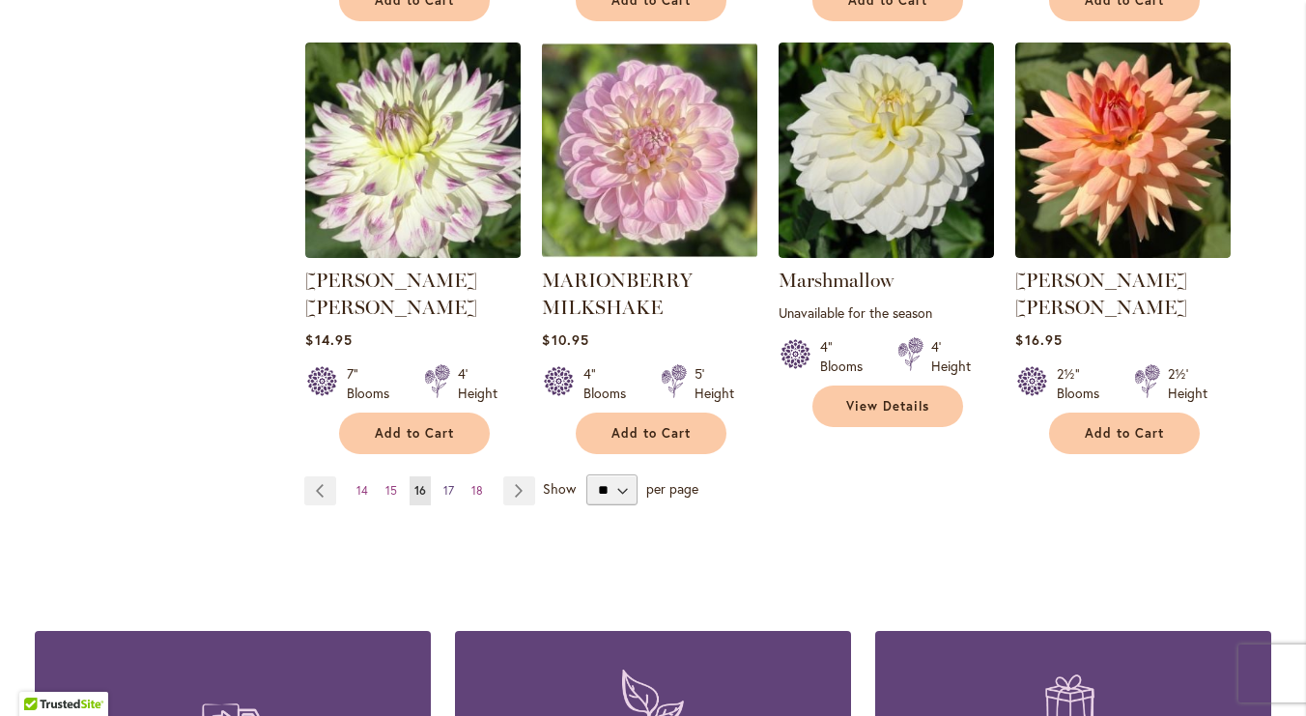
click at [448, 483] on span "17" at bounding box center [449, 490] width 11 height 14
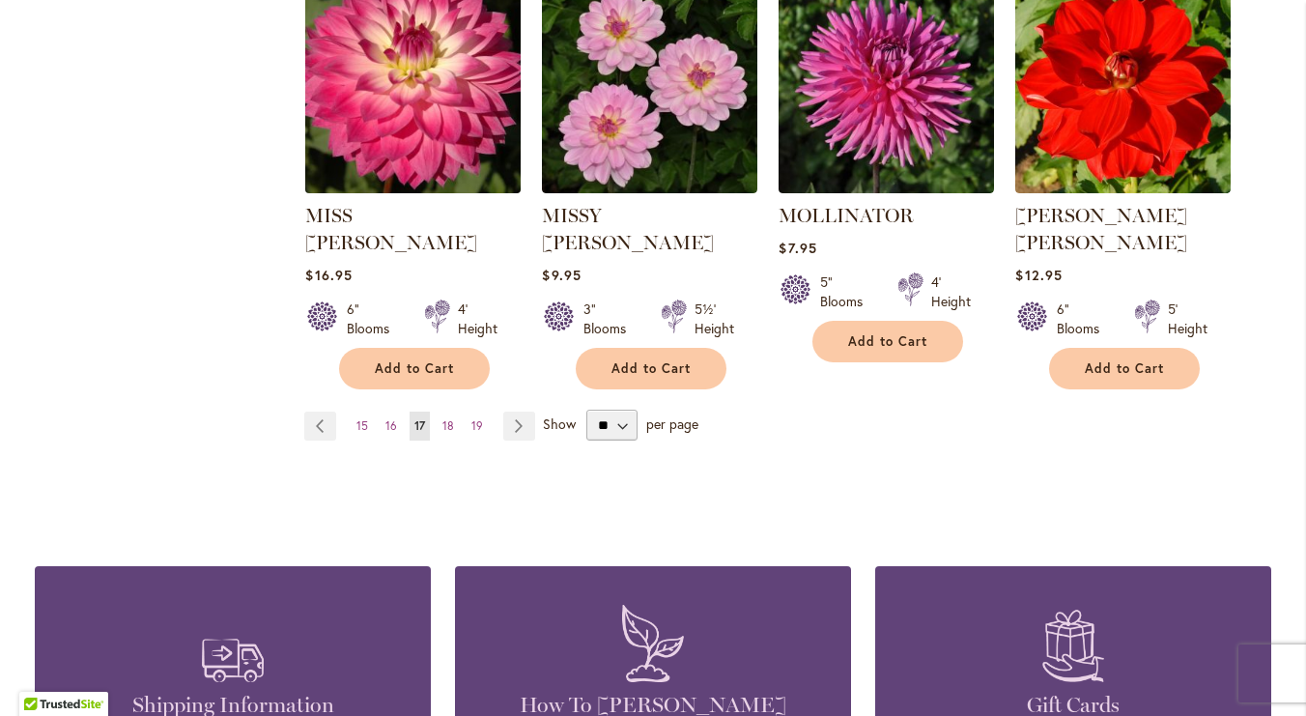
scroll to position [1734, 0]
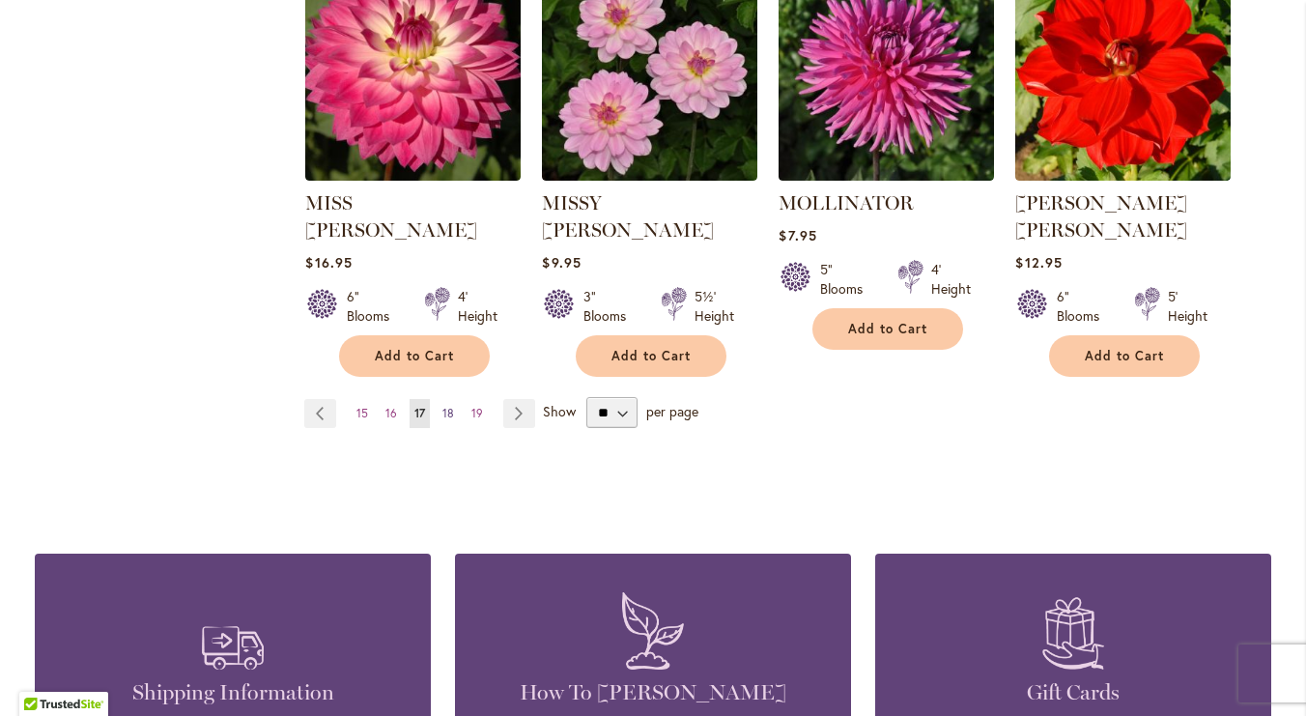
click at [443, 399] on link "Page 18" at bounding box center [448, 413] width 21 height 29
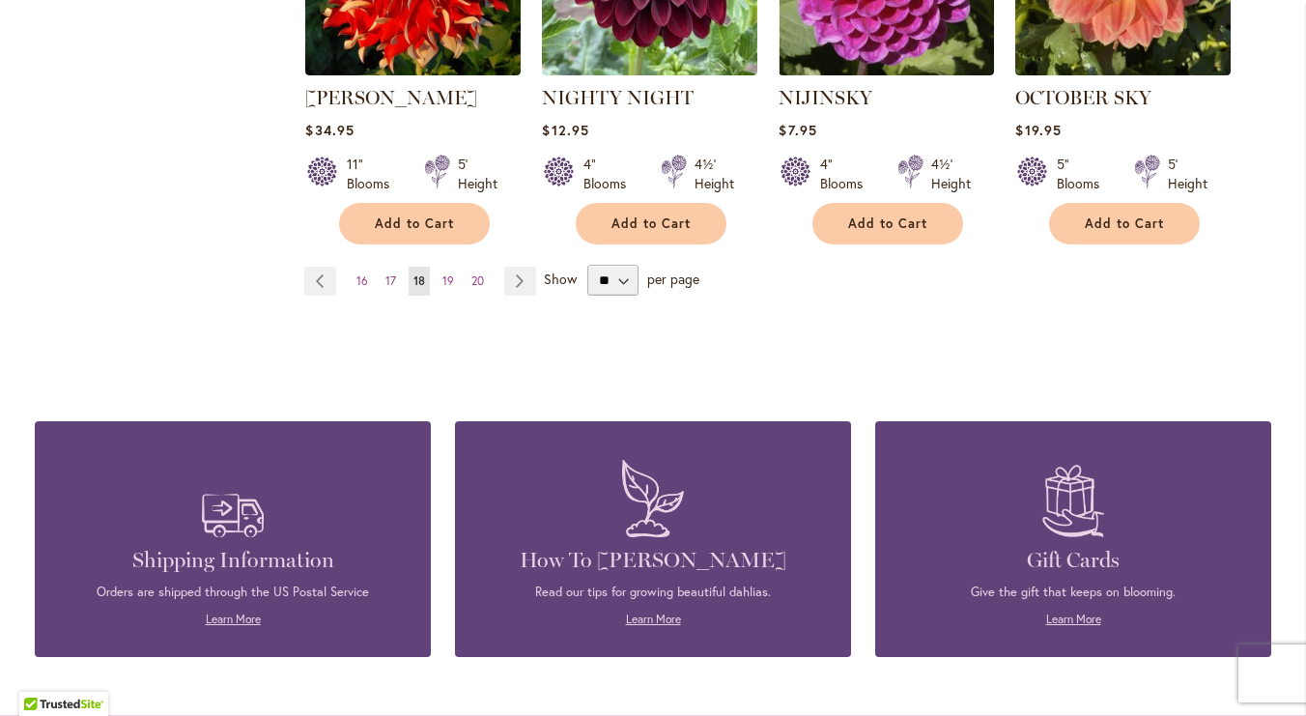
scroll to position [1866, 0]
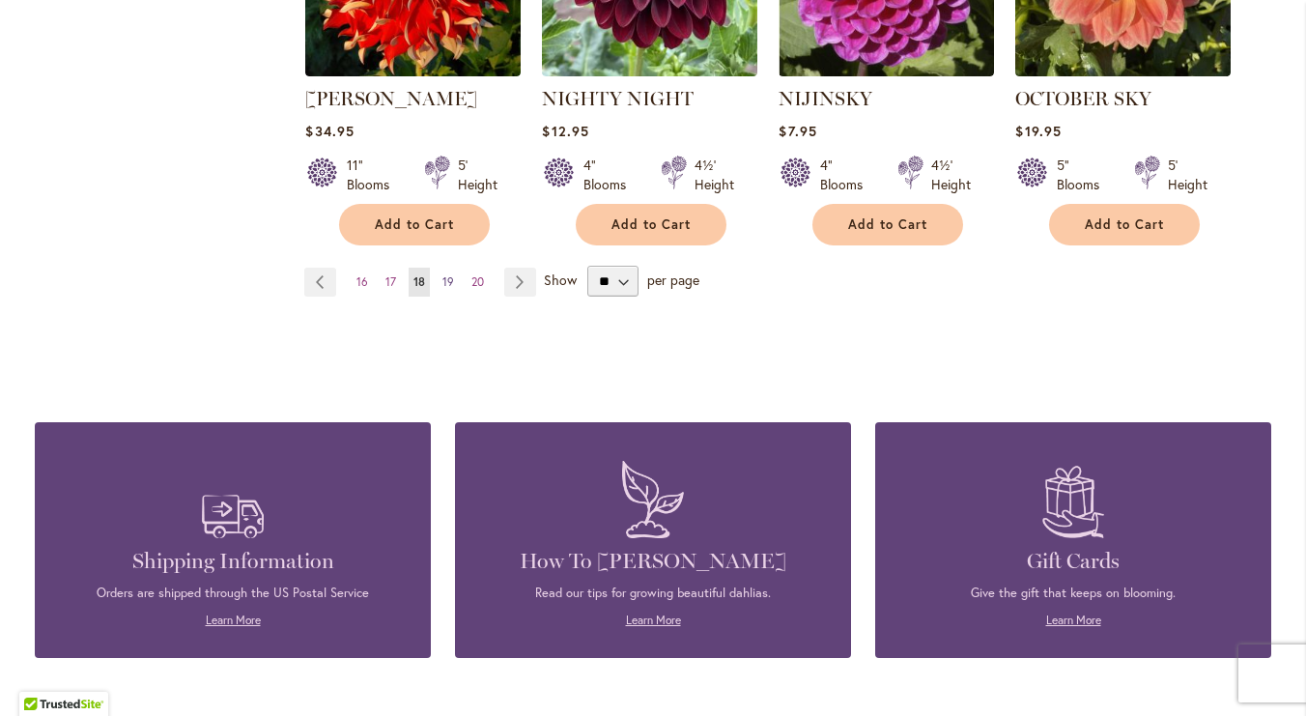
click at [447, 274] on span "19" at bounding box center [449, 281] width 12 height 14
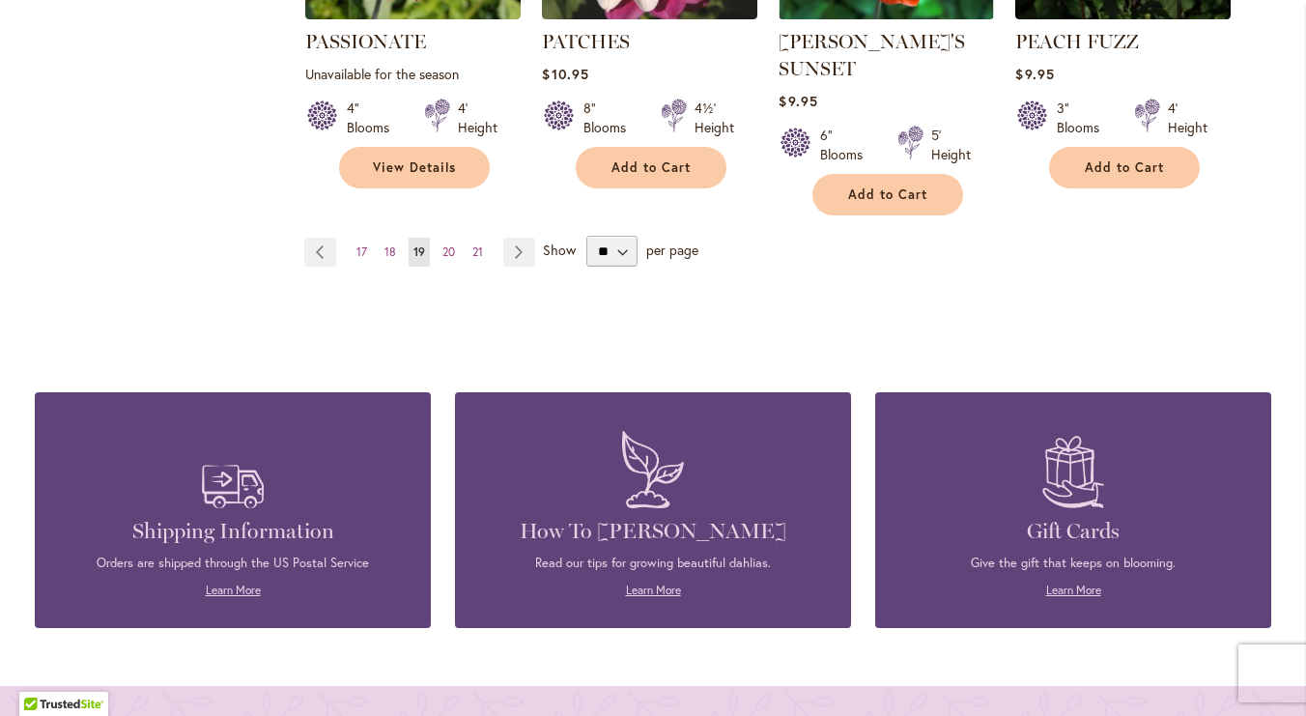
scroll to position [1935, 0]
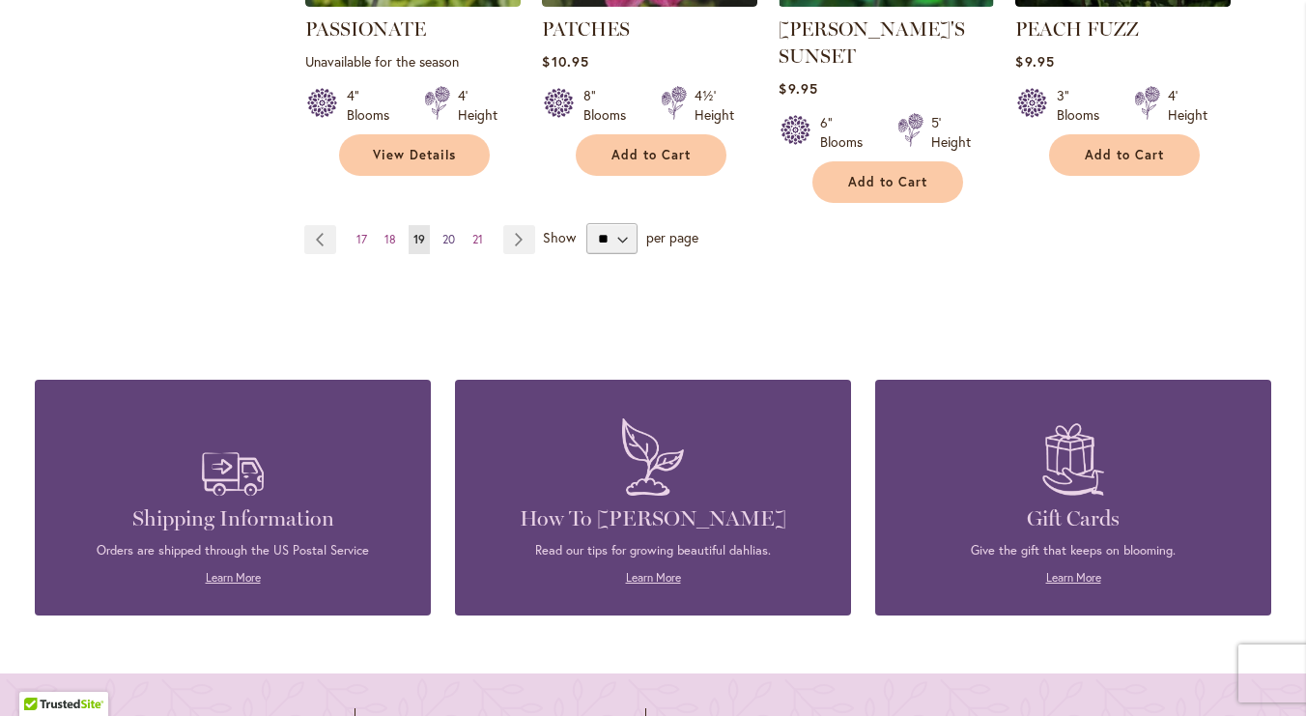
click at [452, 232] on span "20" at bounding box center [449, 239] width 13 height 14
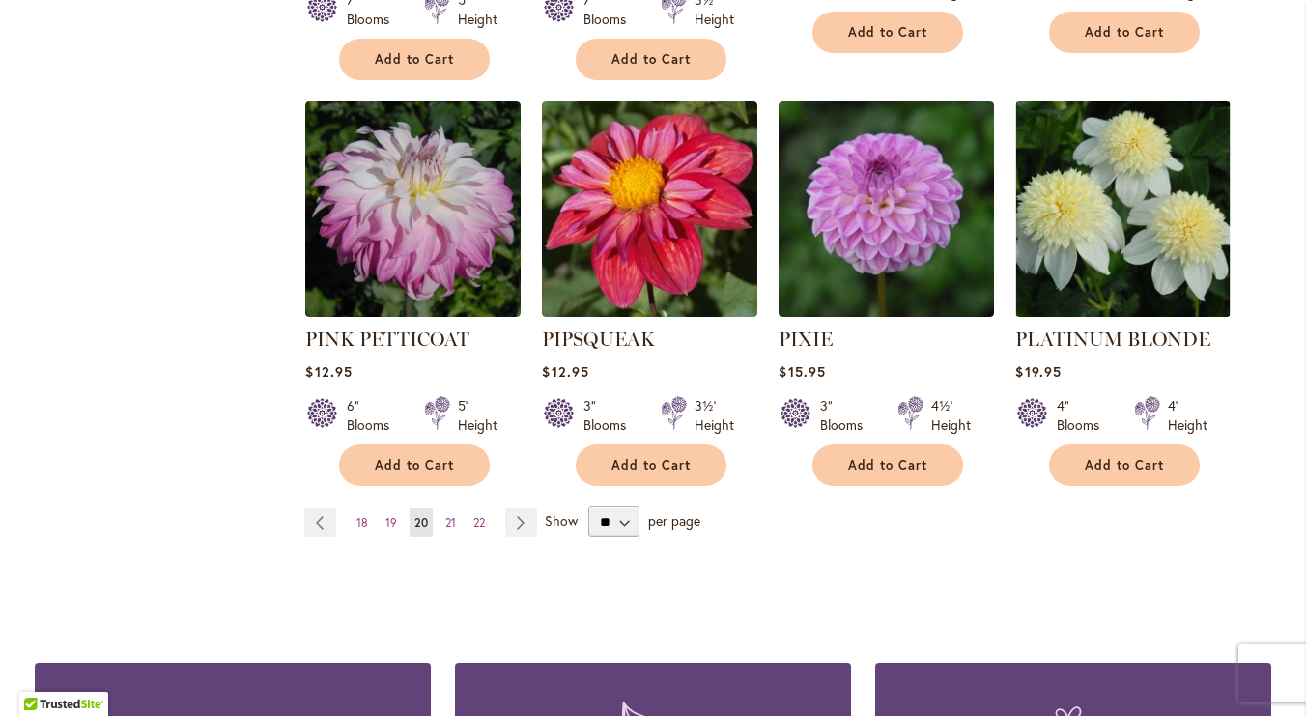
scroll to position [1682, 0]
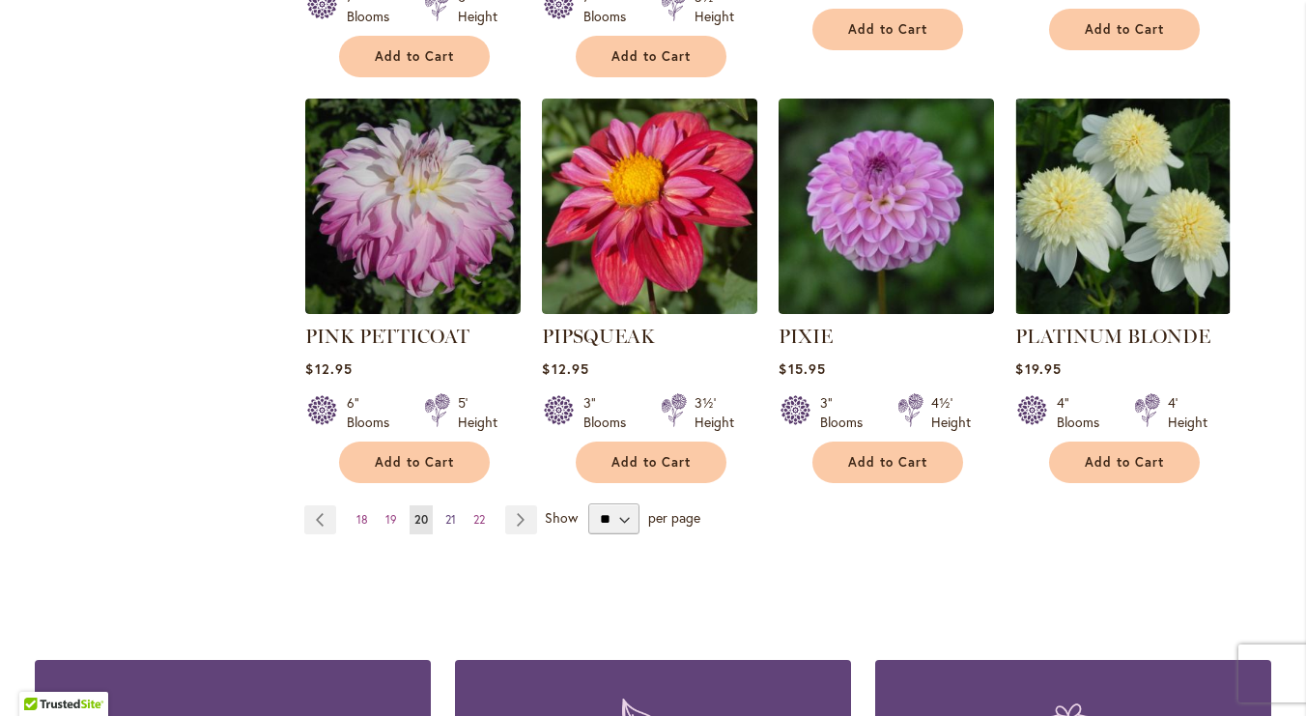
click at [451, 512] on span "21" at bounding box center [450, 519] width 11 height 14
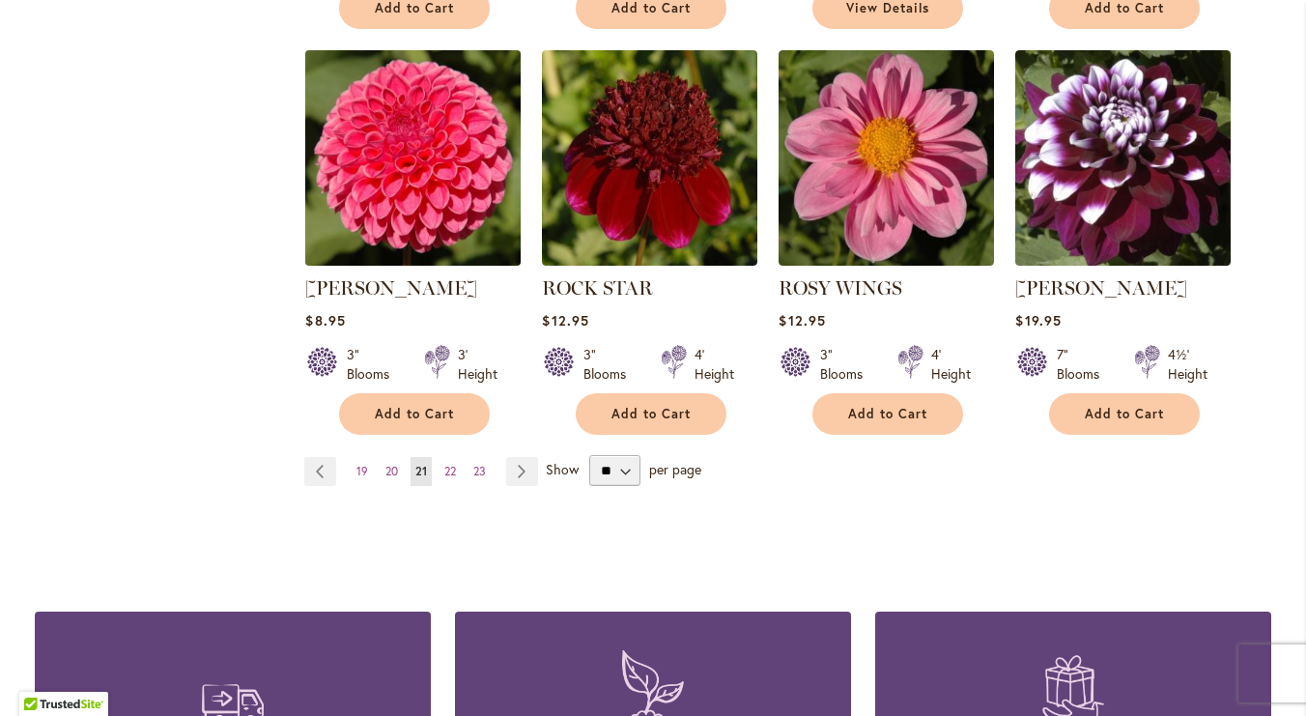
scroll to position [1677, 0]
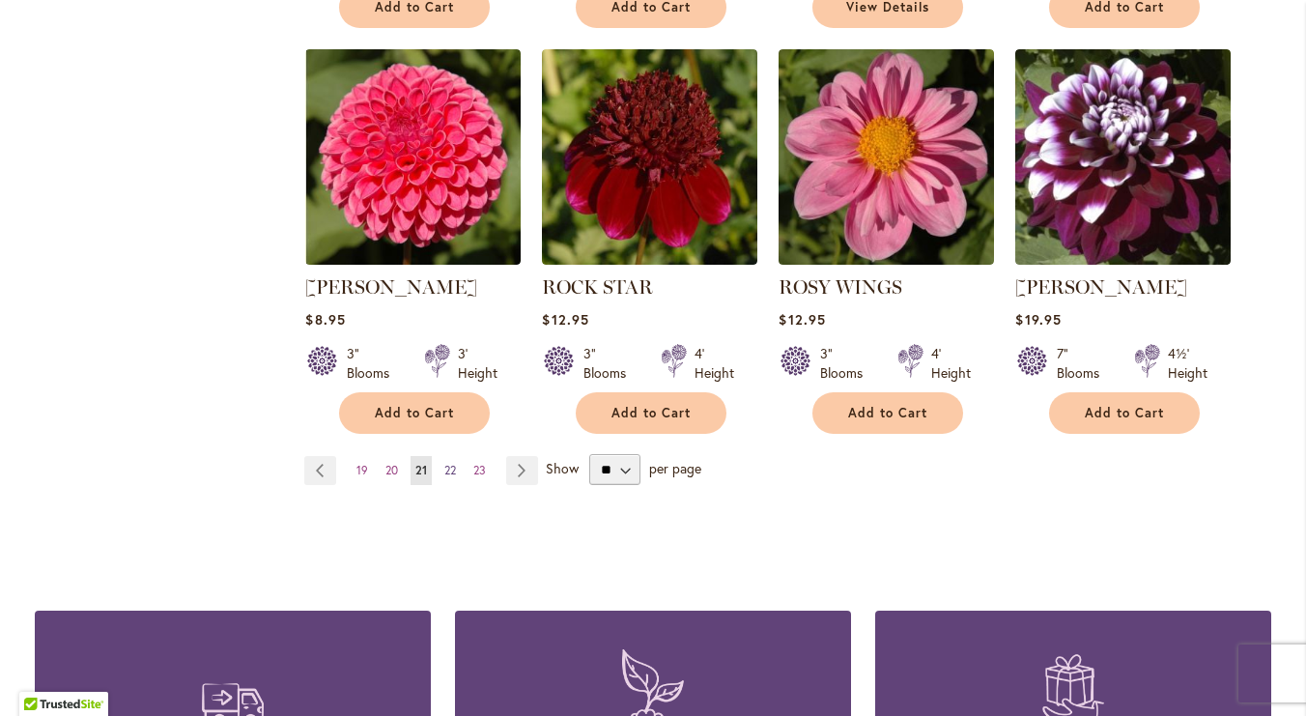
click at [450, 470] on span "22" at bounding box center [450, 470] width 12 height 14
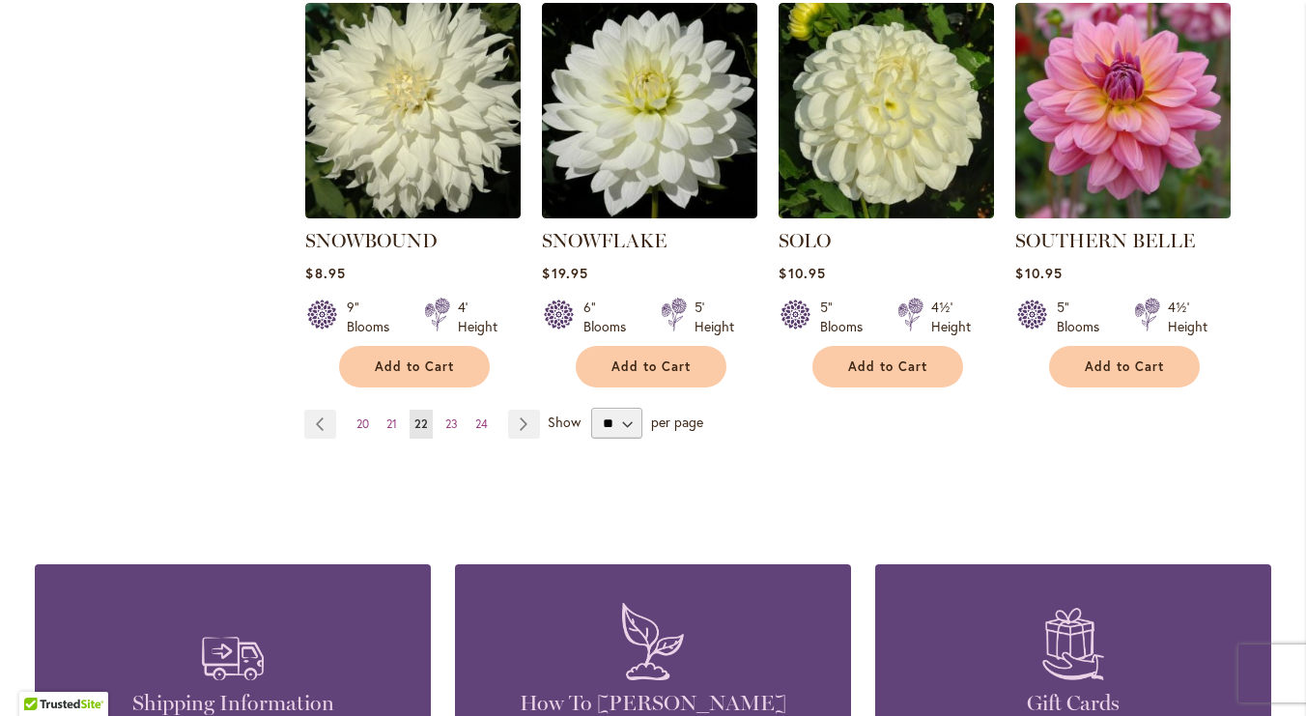
scroll to position [1725, 0]
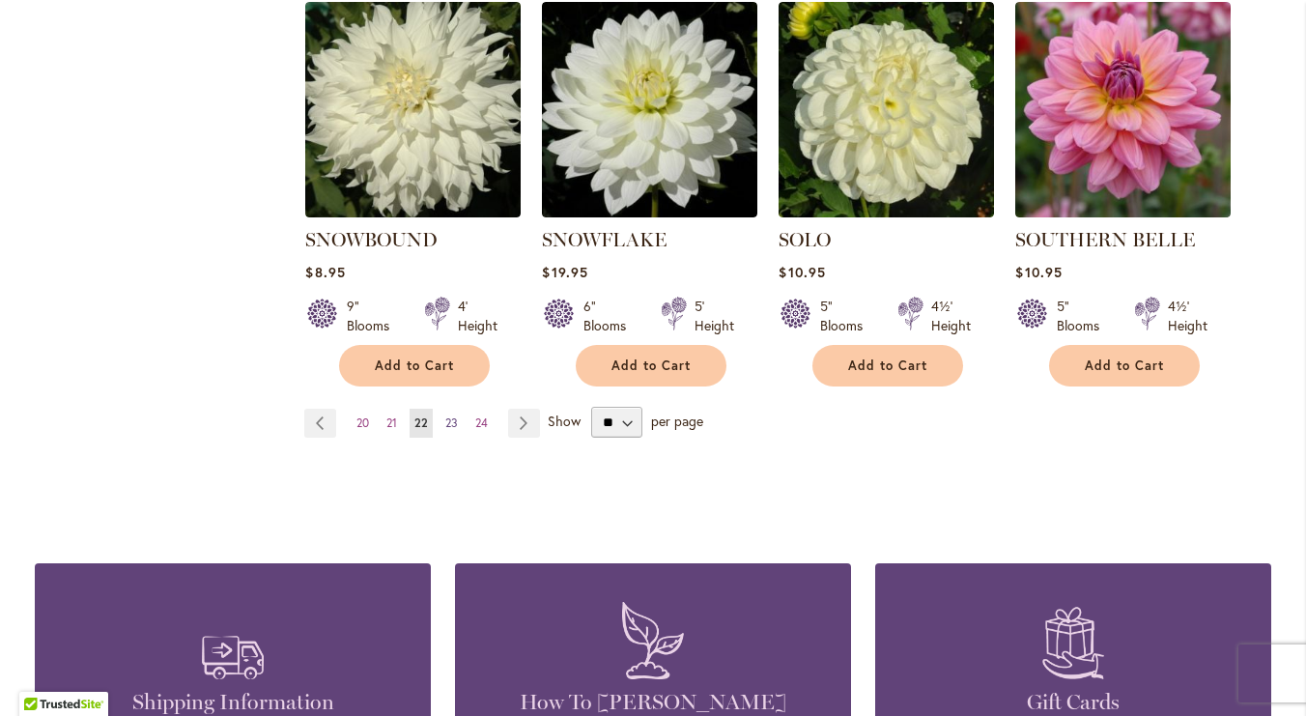
click at [452, 415] on span "23" at bounding box center [451, 422] width 13 height 14
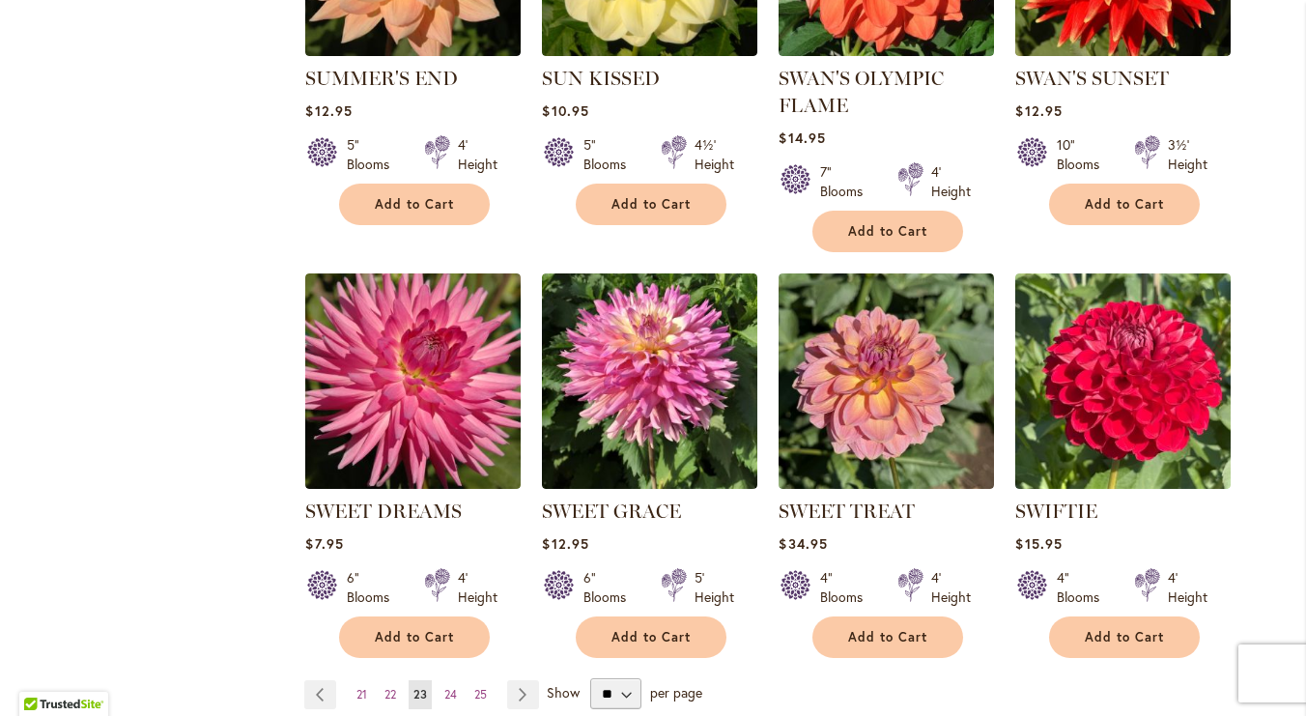
scroll to position [1567, 0]
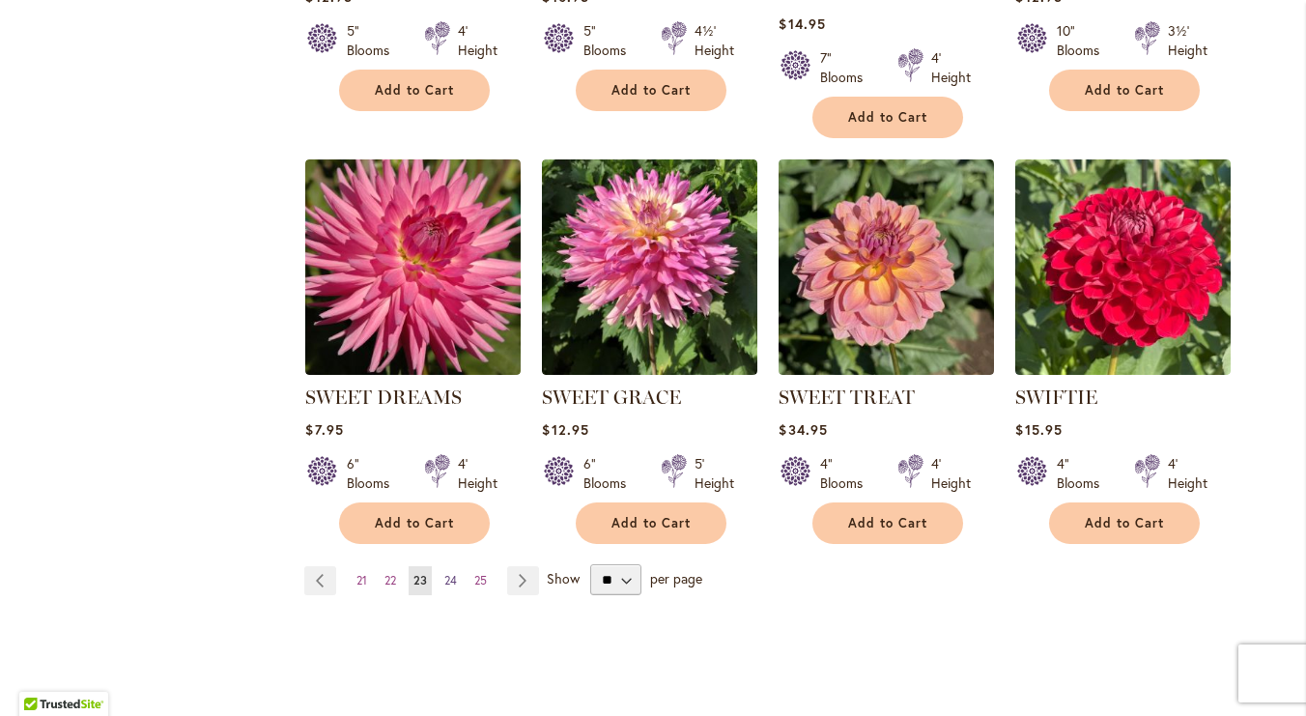
click at [451, 574] on span "24" at bounding box center [450, 580] width 13 height 14
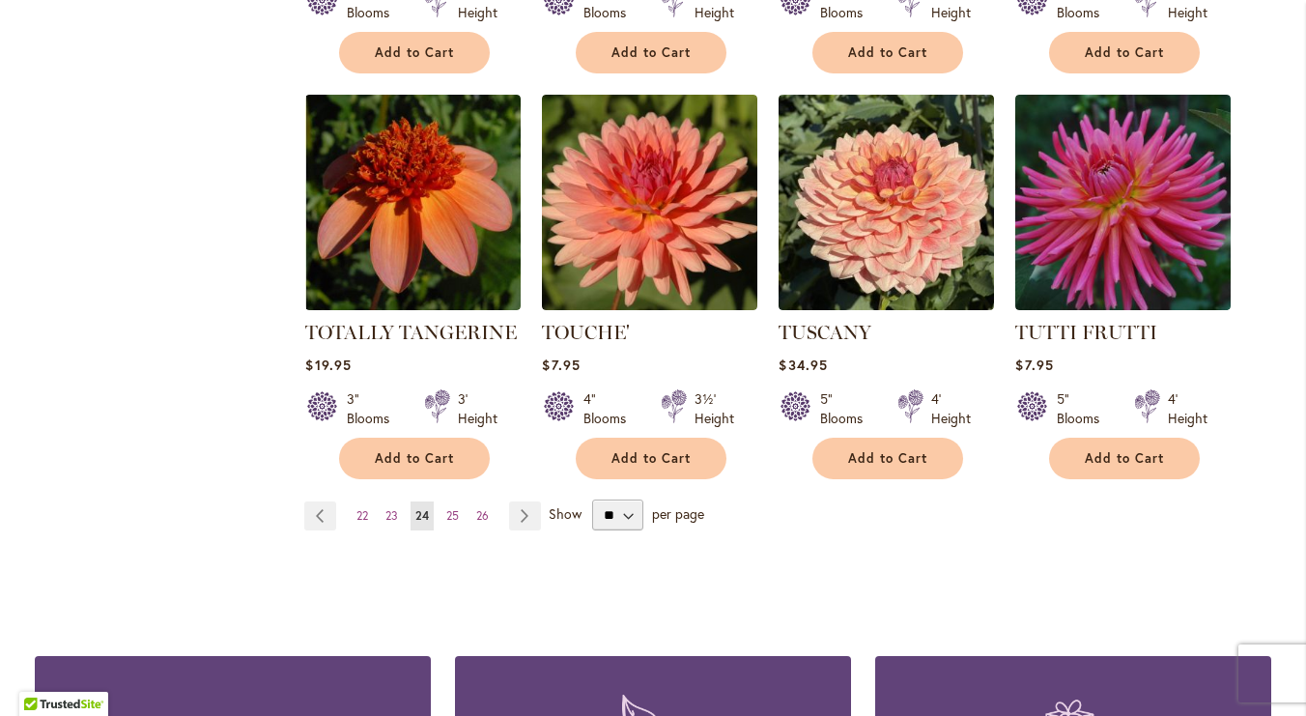
scroll to position [1633, 0]
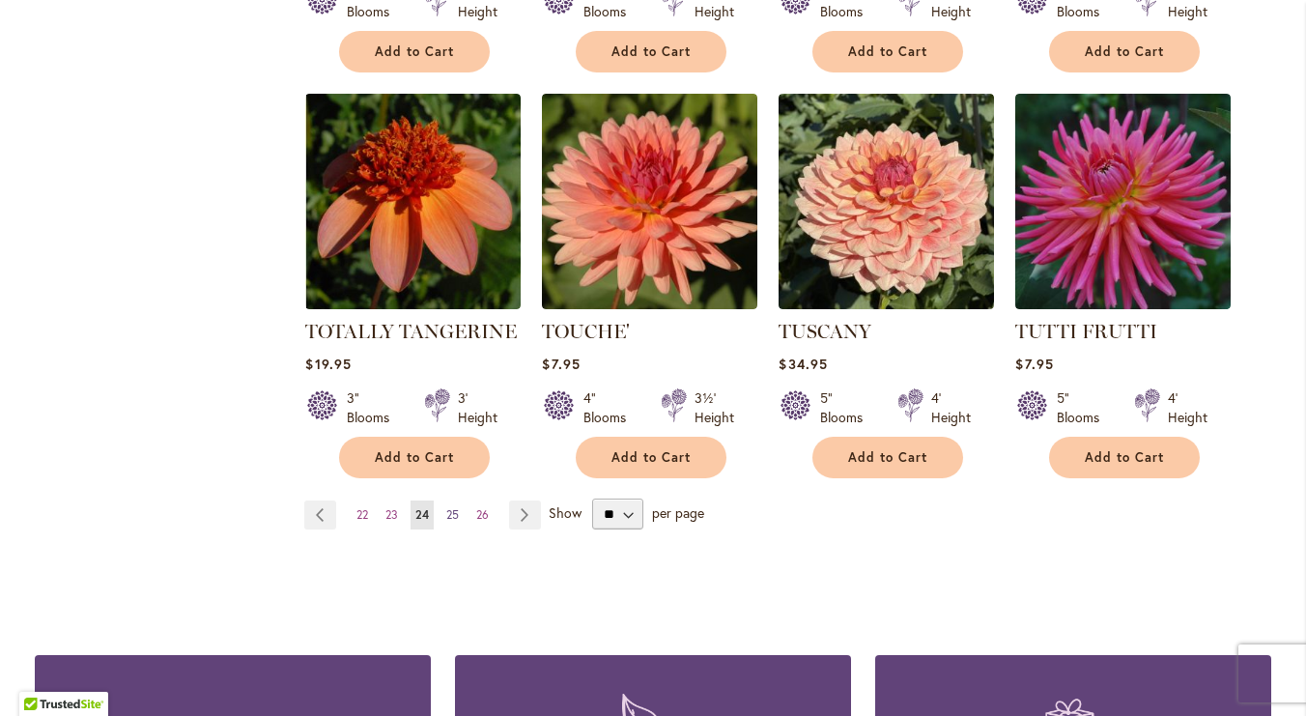
click at [457, 507] on span "25" at bounding box center [452, 514] width 13 height 14
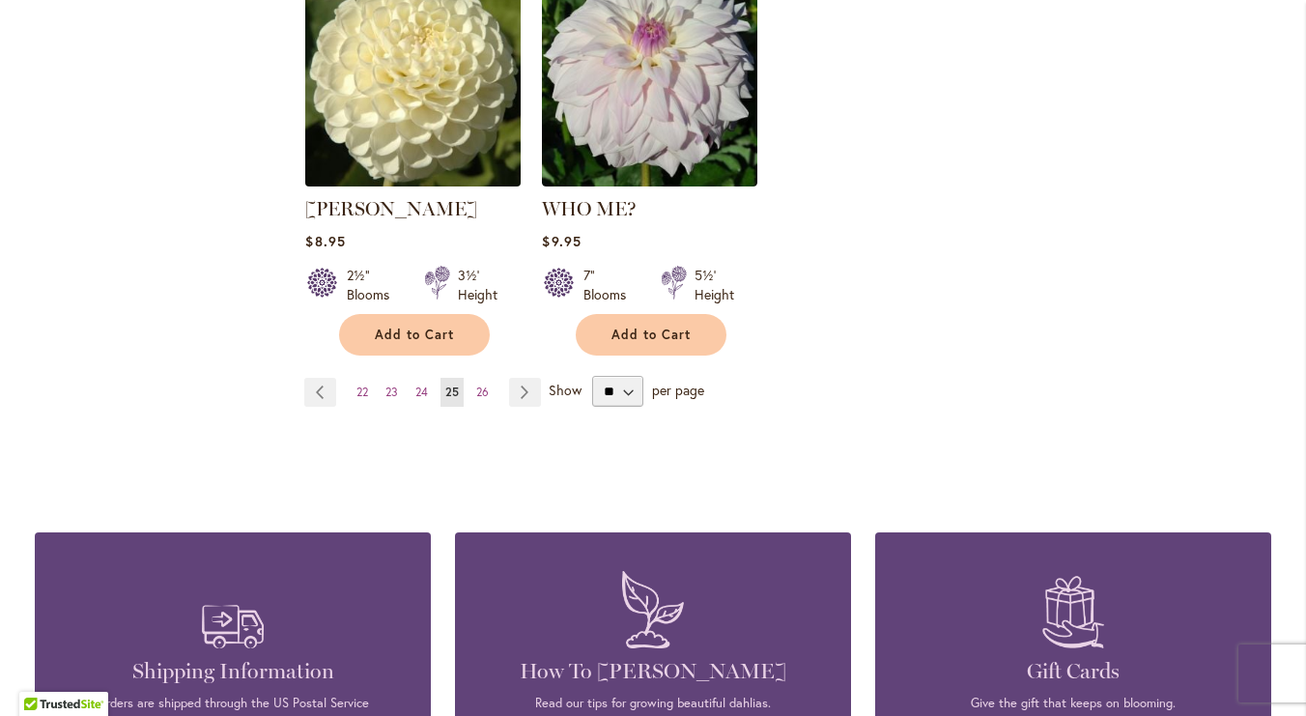
scroll to position [1356, 0]
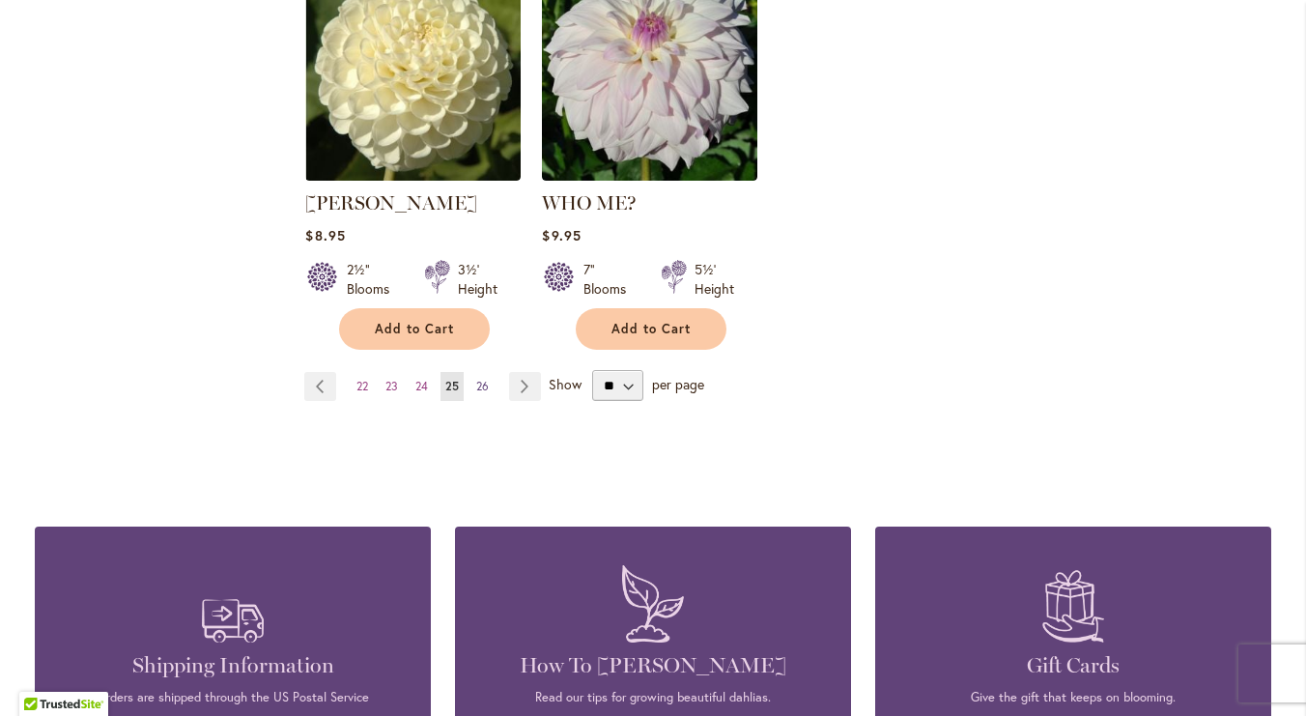
click at [482, 379] on span "26" at bounding box center [482, 386] width 13 height 14
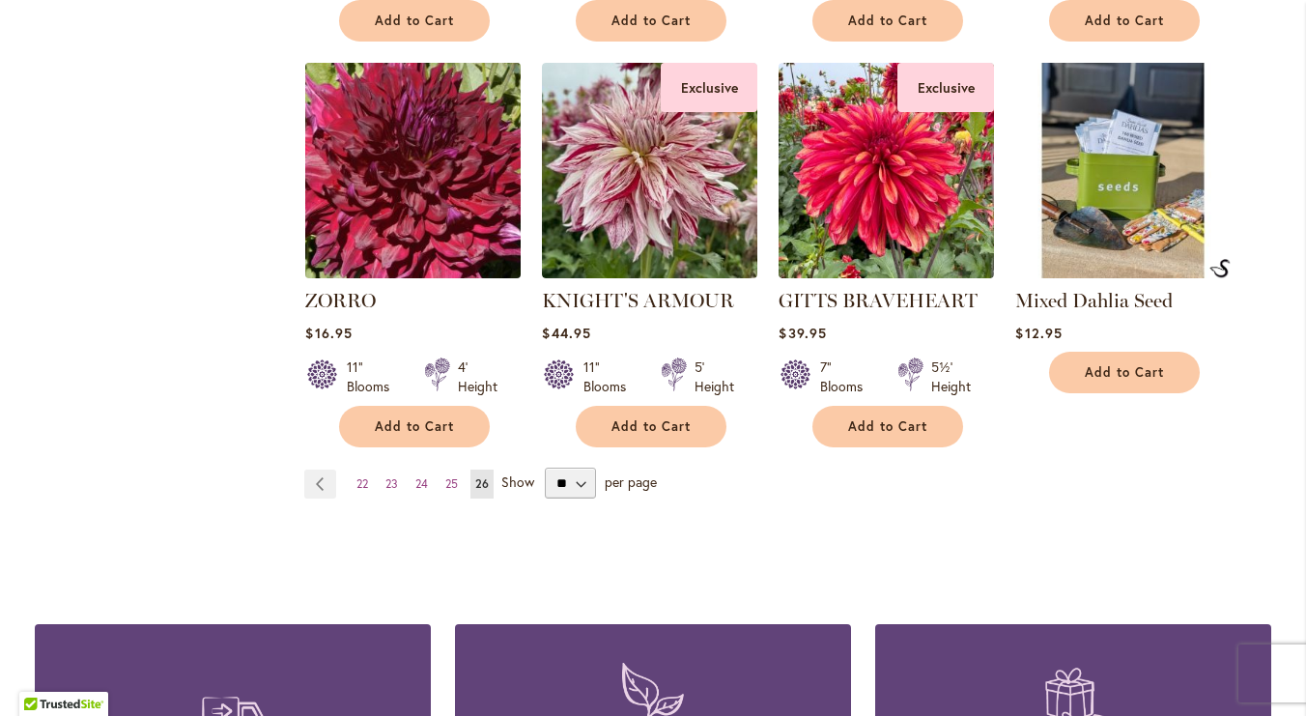
scroll to position [1277, 0]
